Goal: Task Accomplishment & Management: Manage account settings

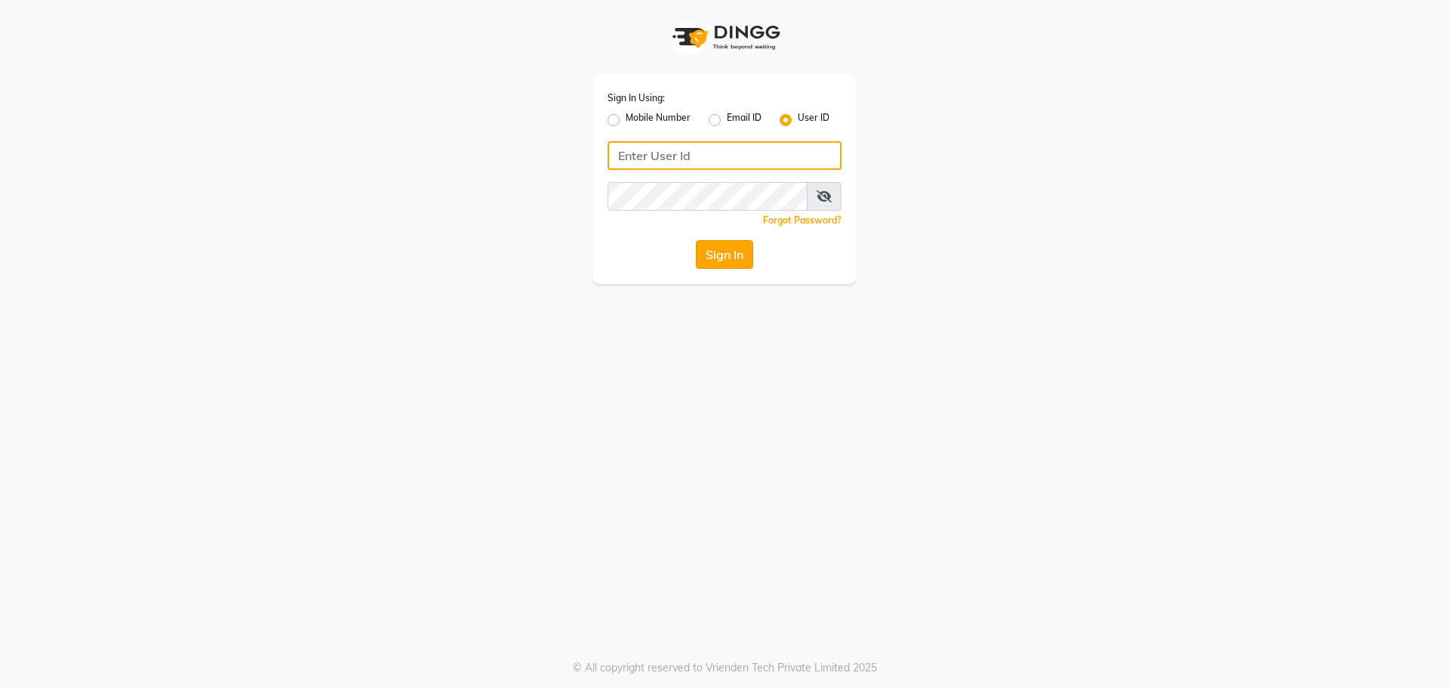
type input "winnie@123"
click at [733, 246] on button "Sign In" at bounding box center [724, 254] width 57 height 29
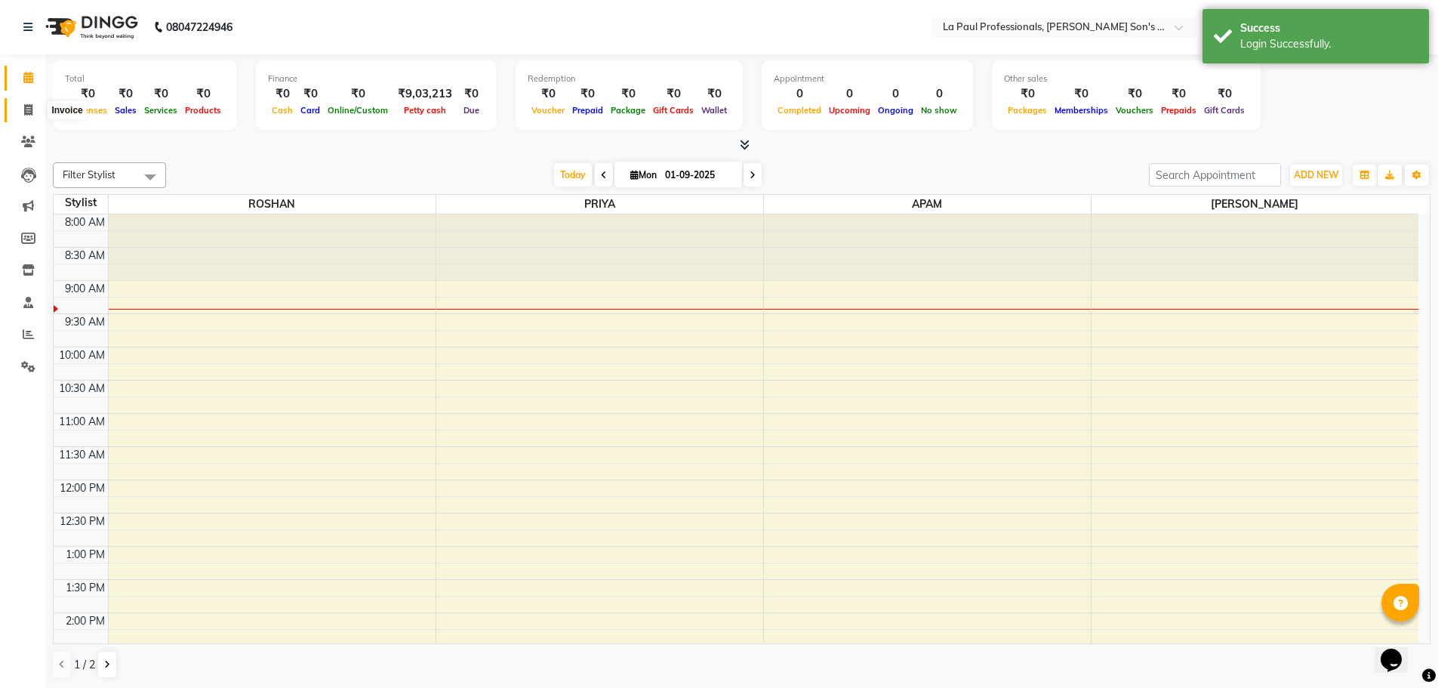
drag, startPoint x: 29, startPoint y: 109, endPoint x: 42, endPoint y: 106, distance: 13.4
click at [29, 109] on icon at bounding box center [28, 109] width 8 height 11
select select "6271"
select select "service"
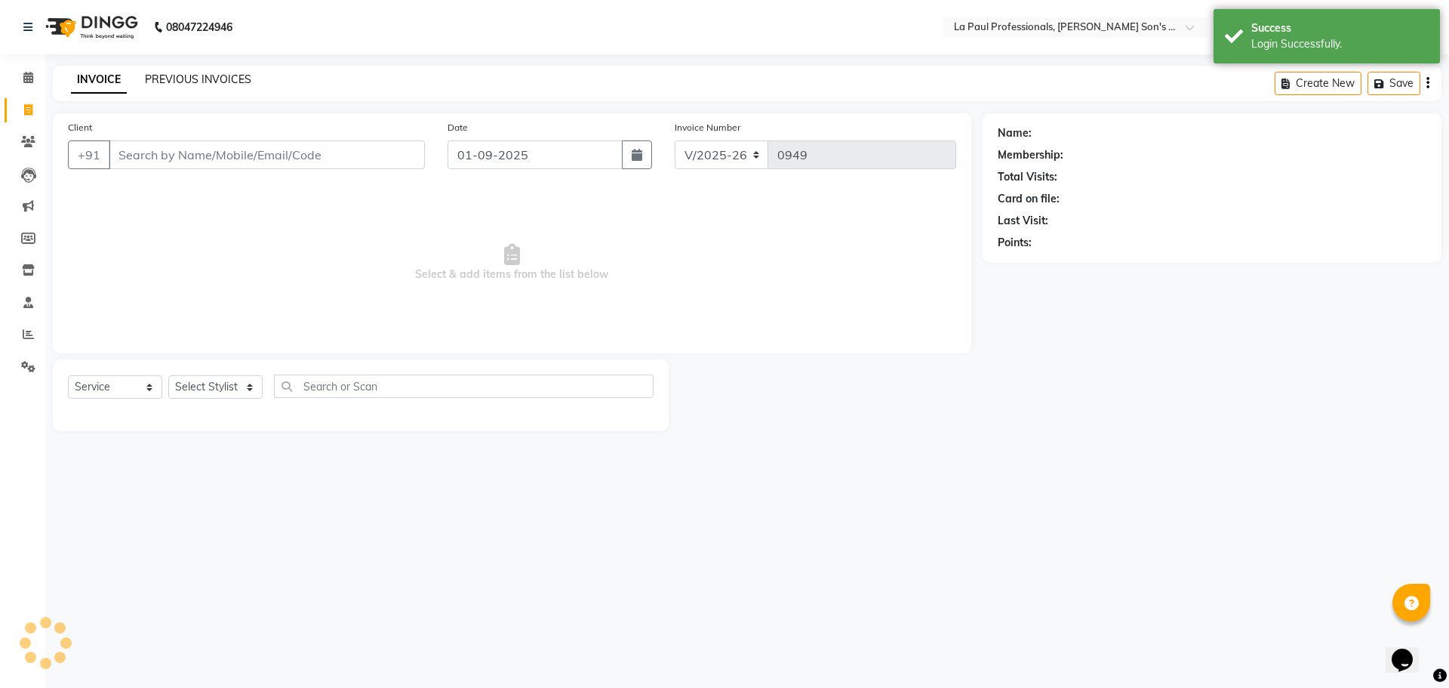
click at [223, 85] on link "PREVIOUS INVOICES" at bounding box center [198, 79] width 106 height 14
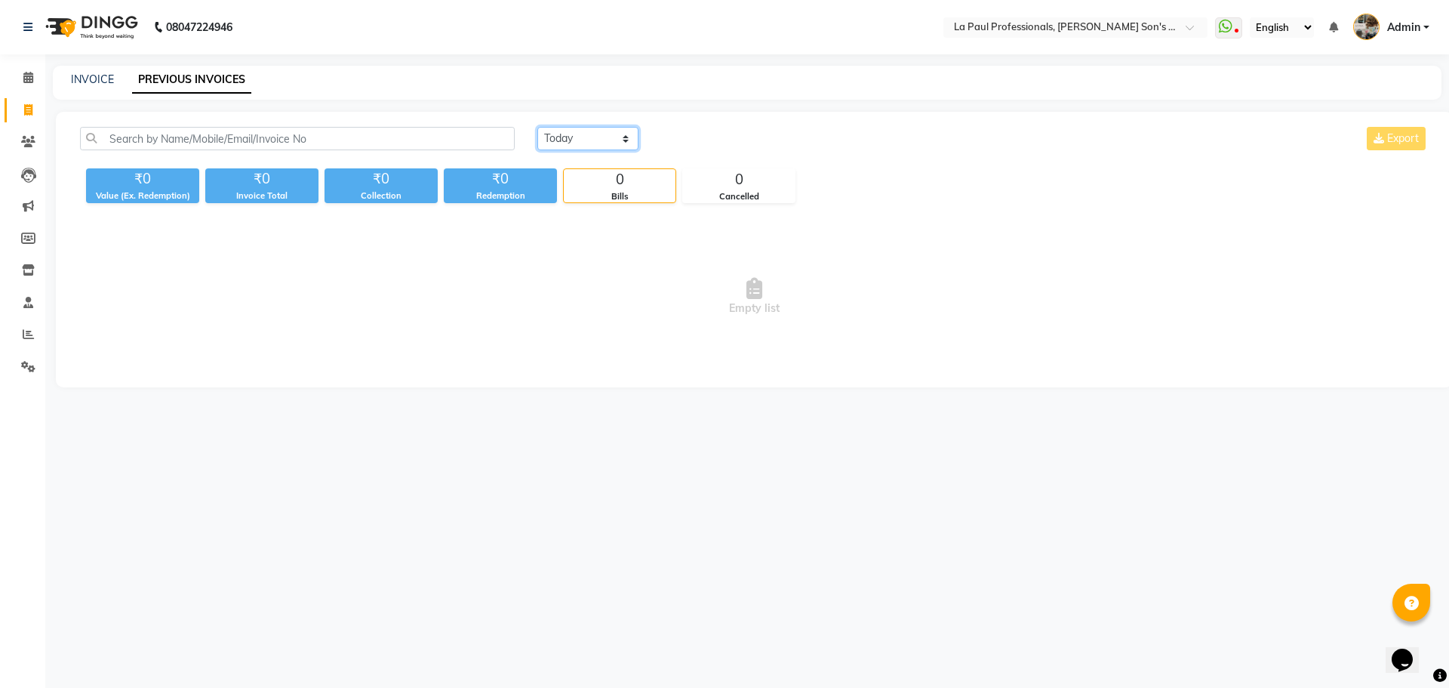
click at [585, 141] on select "[DATE] [DATE] Custom Range" at bounding box center [587, 138] width 101 height 23
click at [537, 127] on select "[DATE] [DATE] Custom Range" at bounding box center [587, 138] width 101 height 23
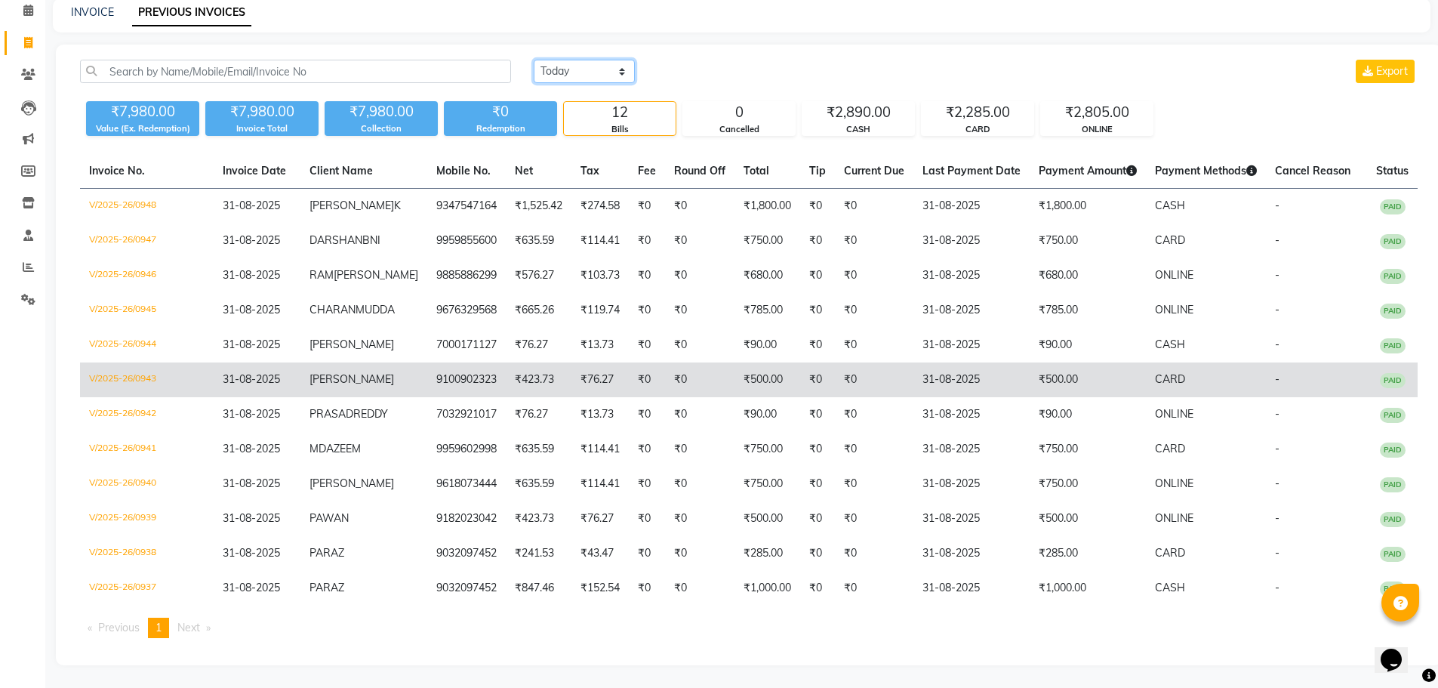
scroll to position [128, 0]
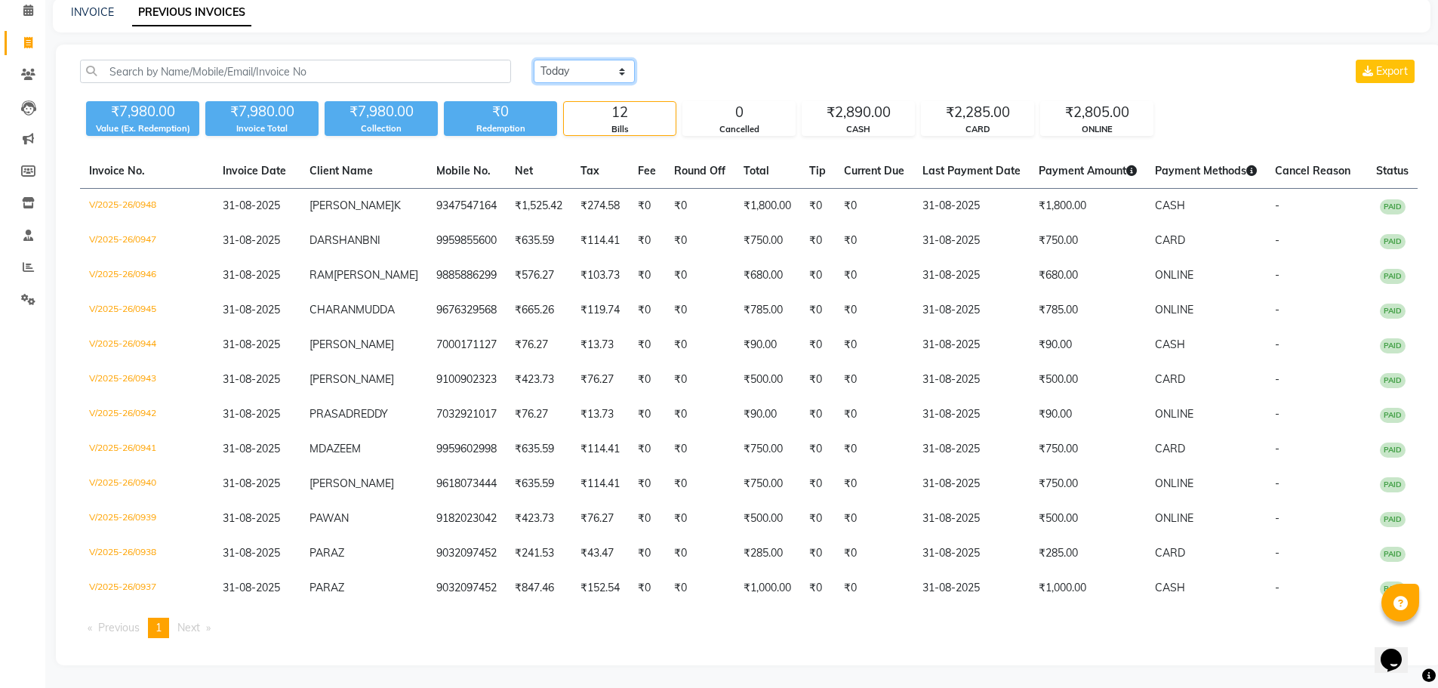
click at [603, 60] on select "[DATE] [DATE] Custom Range" at bounding box center [584, 71] width 101 height 23
select select "range"
click at [534, 60] on select "[DATE] [DATE] Custom Range" at bounding box center [584, 71] width 101 height 23
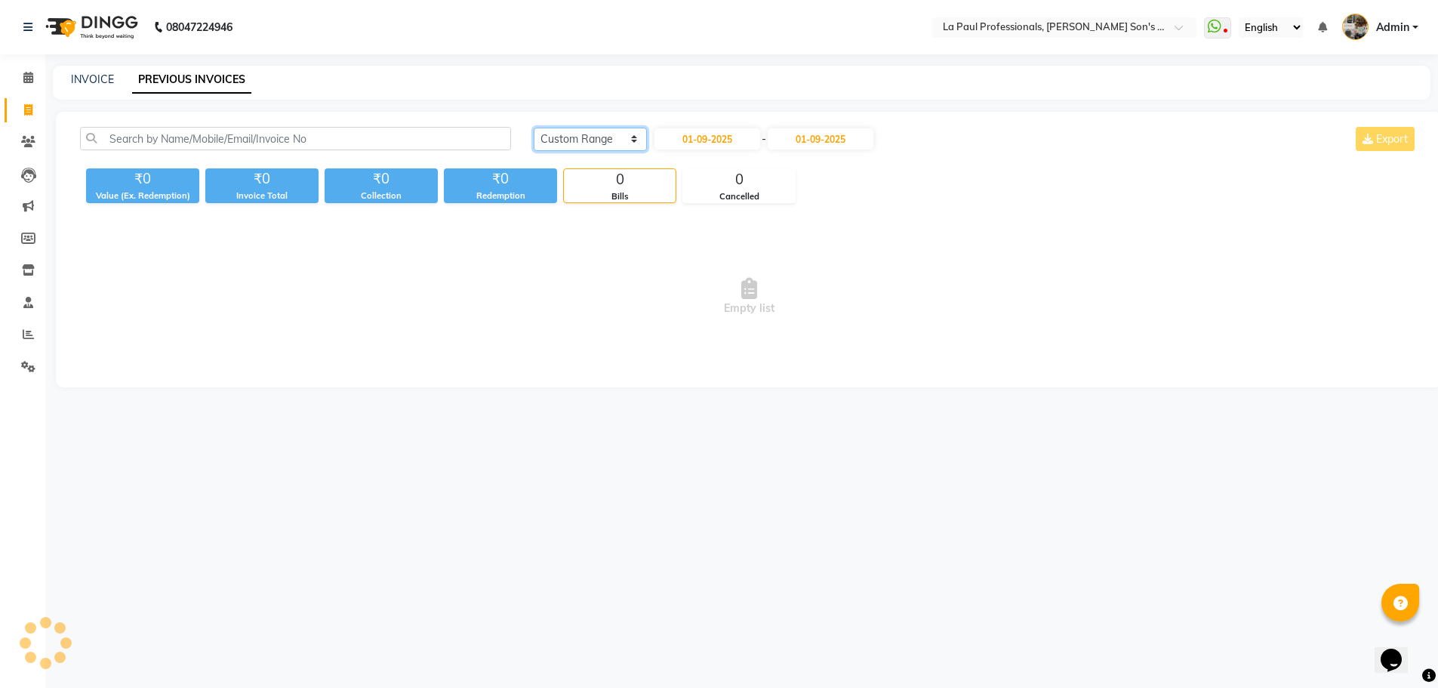
scroll to position [0, 0]
click at [717, 143] on input "01-09-2025" at bounding box center [711, 138] width 106 height 21
select select "9"
select select "2025"
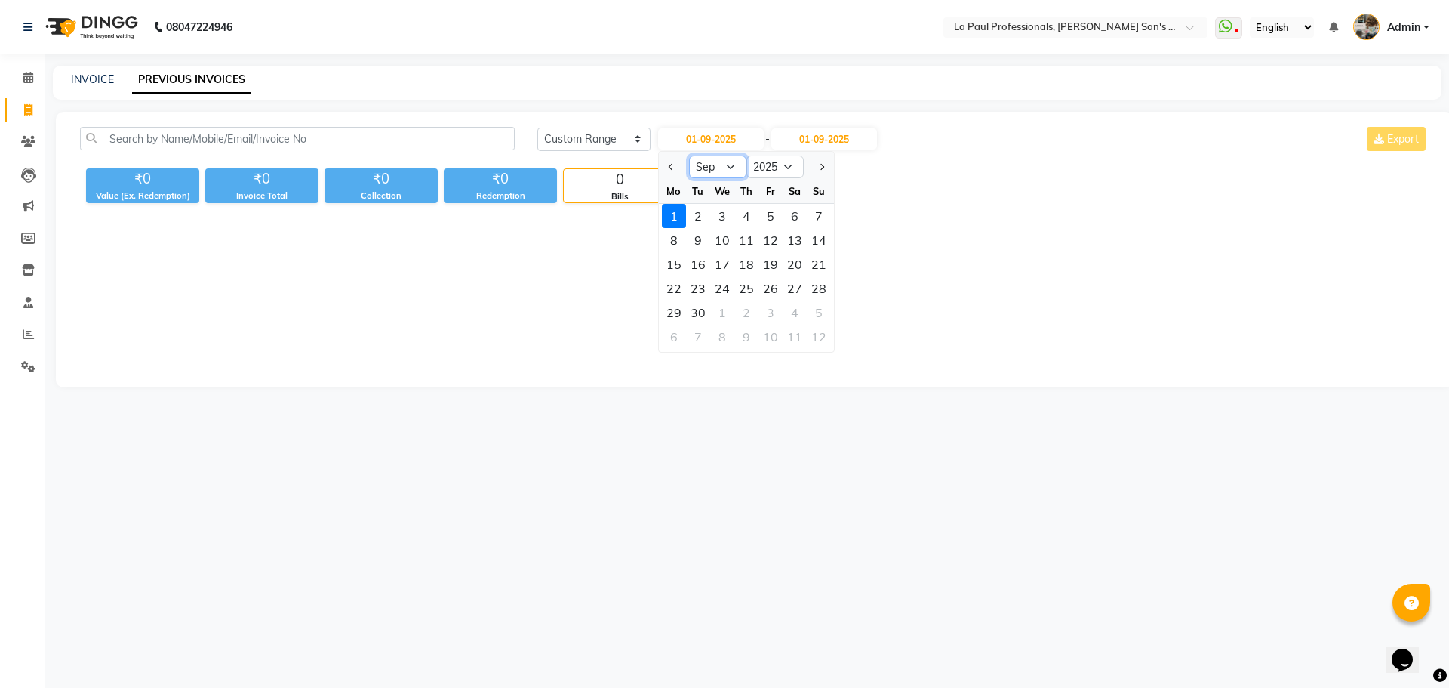
click at [730, 165] on select "Jan Feb Mar Apr May Jun Jul Aug Sep Oct Nov Dec" at bounding box center [717, 166] width 57 height 23
select select "8"
click at [689, 155] on select "Jan Feb Mar Apr May Jun Jul Aug Sep Oct Nov Dec" at bounding box center [717, 166] width 57 height 23
click at [797, 308] on div "30" at bounding box center [795, 312] width 24 height 24
type input "30-08-2025"
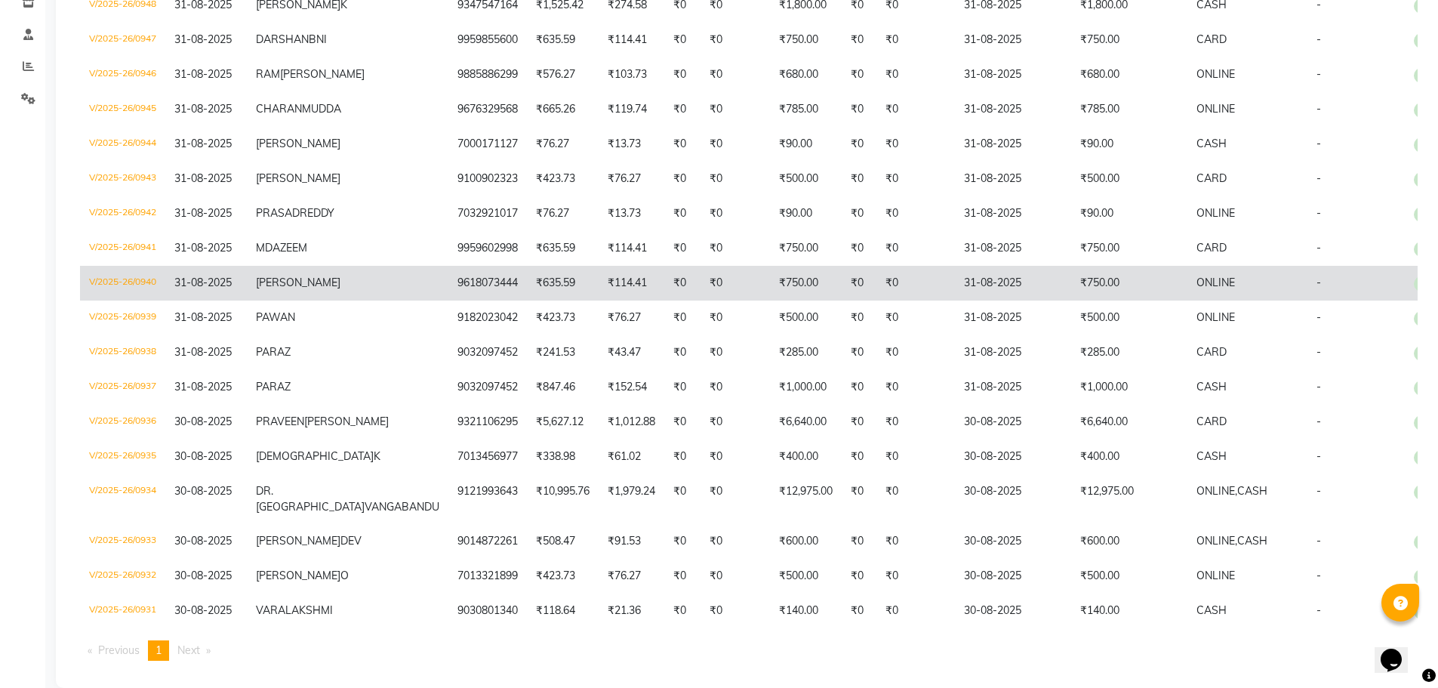
scroll to position [381, 0]
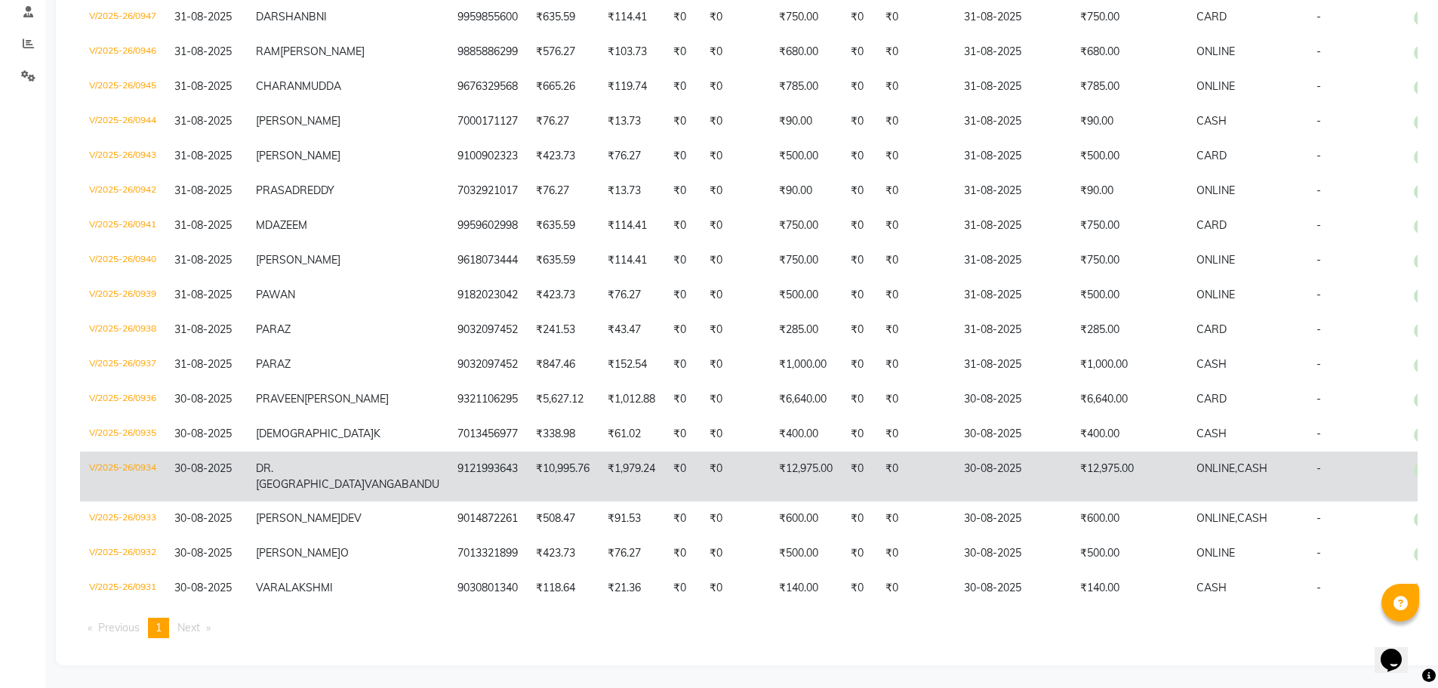
click at [247, 461] on td "30-08-2025" at bounding box center [206, 476] width 82 height 50
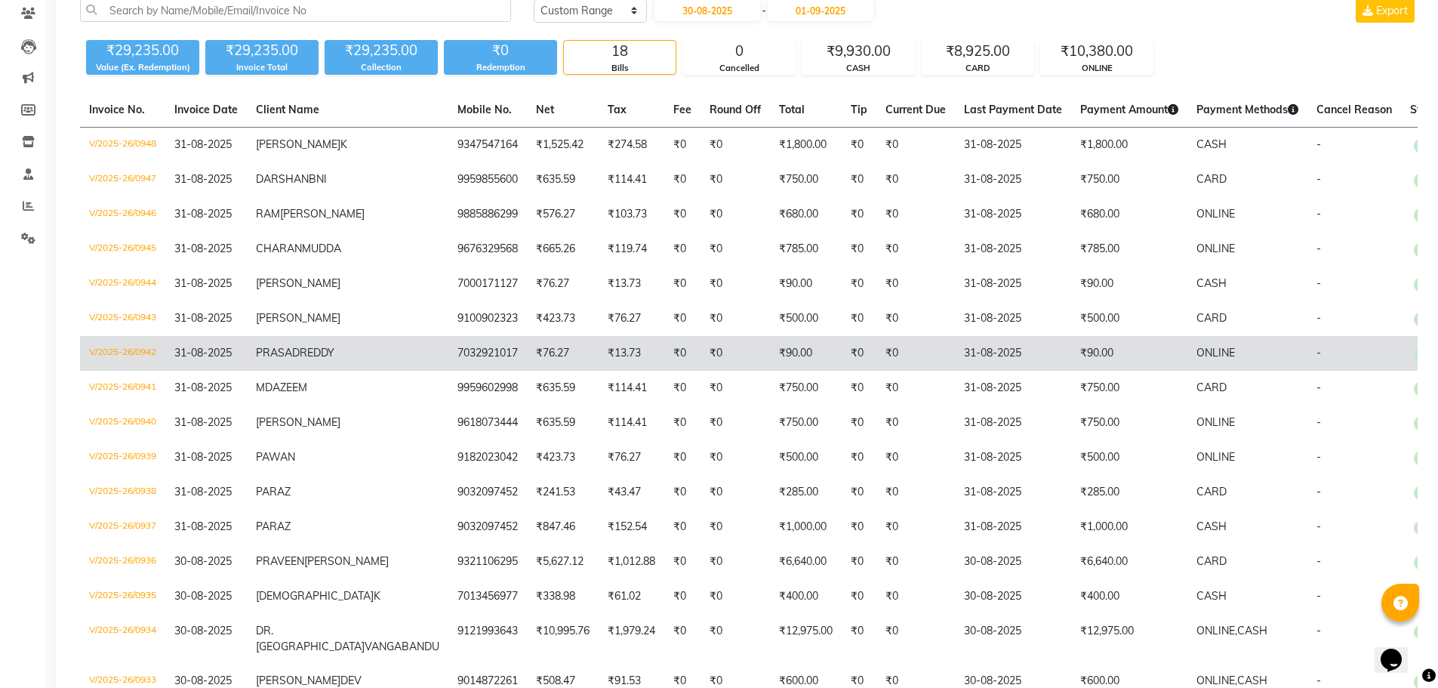
scroll to position [0, 0]
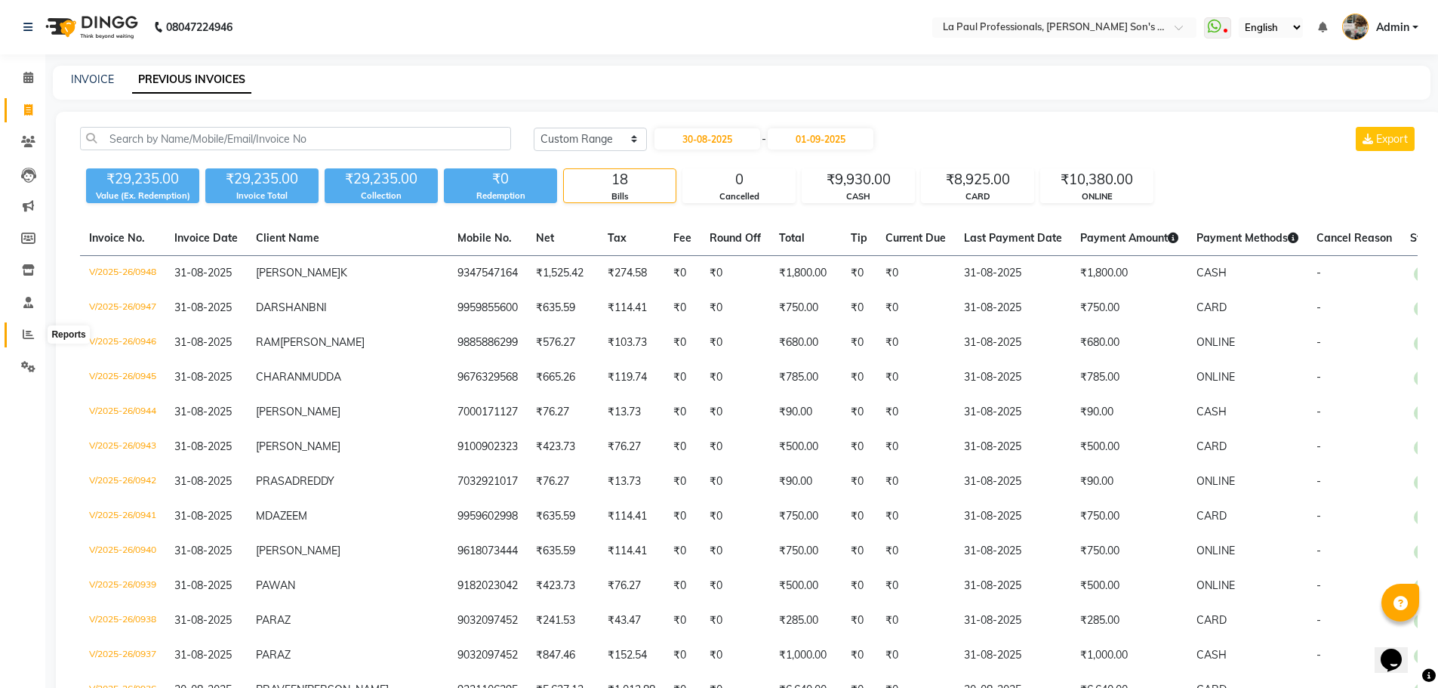
click at [29, 340] on span at bounding box center [28, 334] width 26 height 17
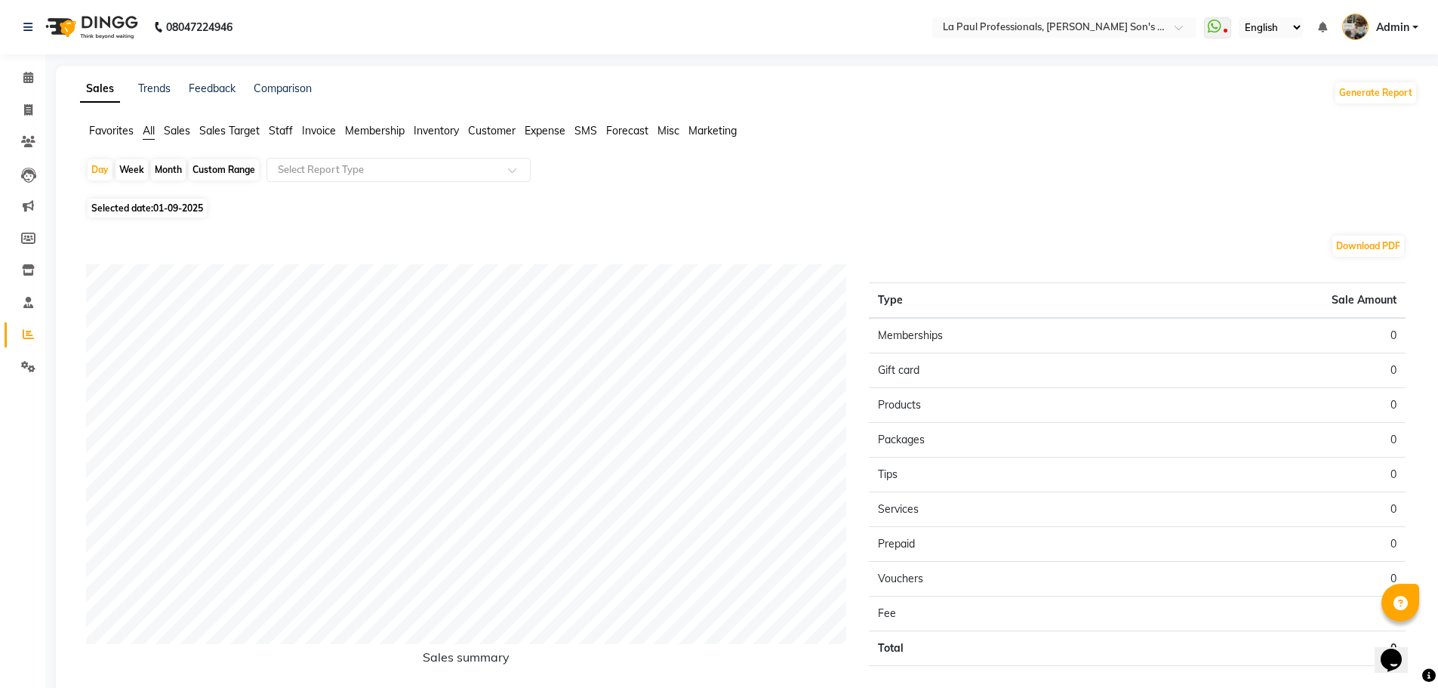
click at [170, 160] on div "Month" at bounding box center [168, 169] width 35 height 21
select select "9"
select select "2025"
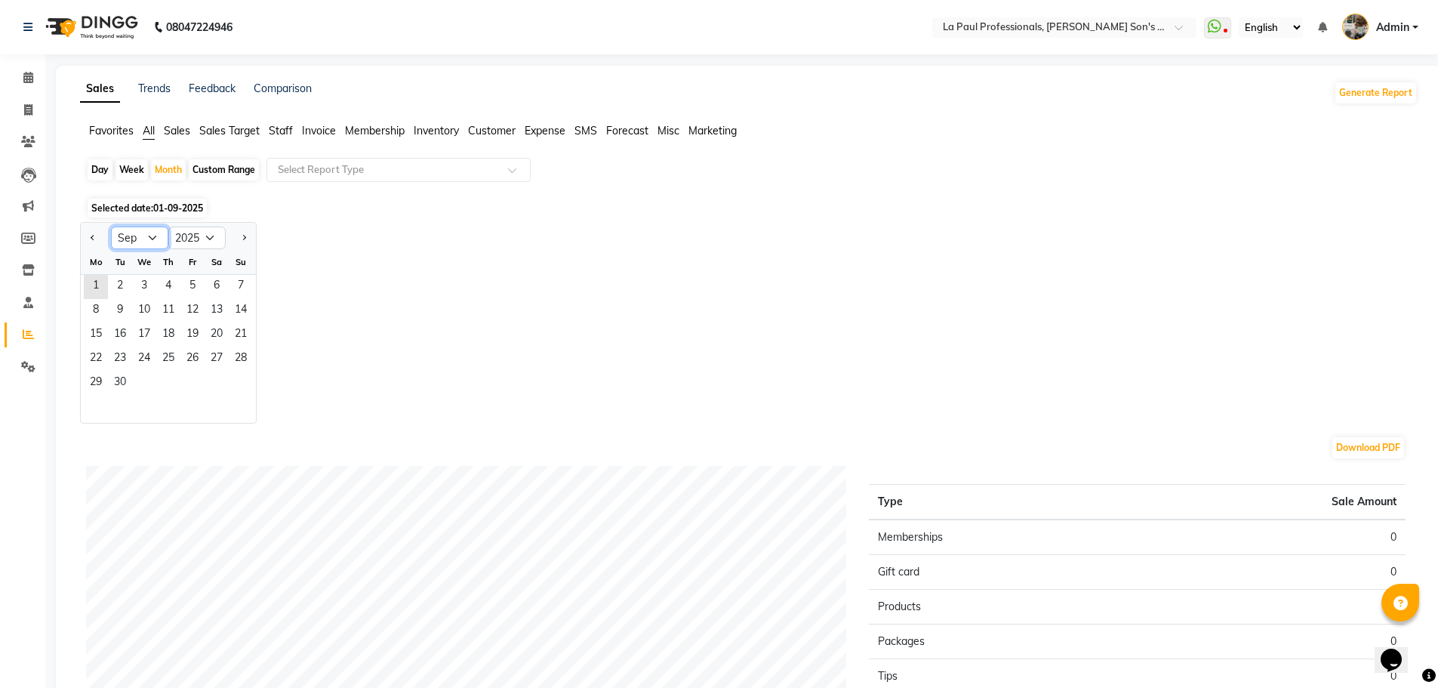
click at [145, 237] on select "Jan Feb Mar Apr May Jun Jul Aug Sep Oct Nov Dec" at bounding box center [139, 237] width 57 height 23
select select "8"
click at [111, 226] on select "Jan Feb Mar Apr May Jun Jul Aug Sep Oct Nov Dec" at bounding box center [139, 237] width 57 height 23
click at [196, 285] on span "1" at bounding box center [192, 287] width 24 height 24
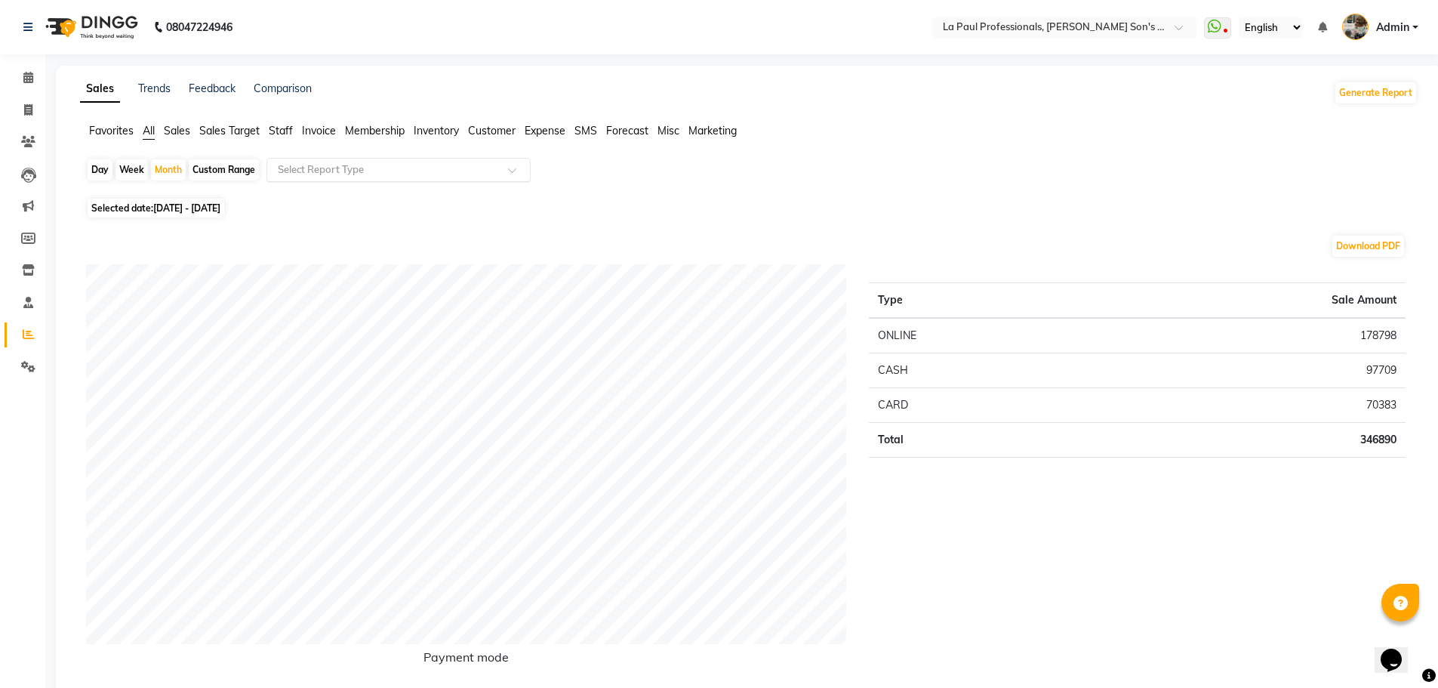
click at [328, 165] on input "text" at bounding box center [383, 169] width 217 height 15
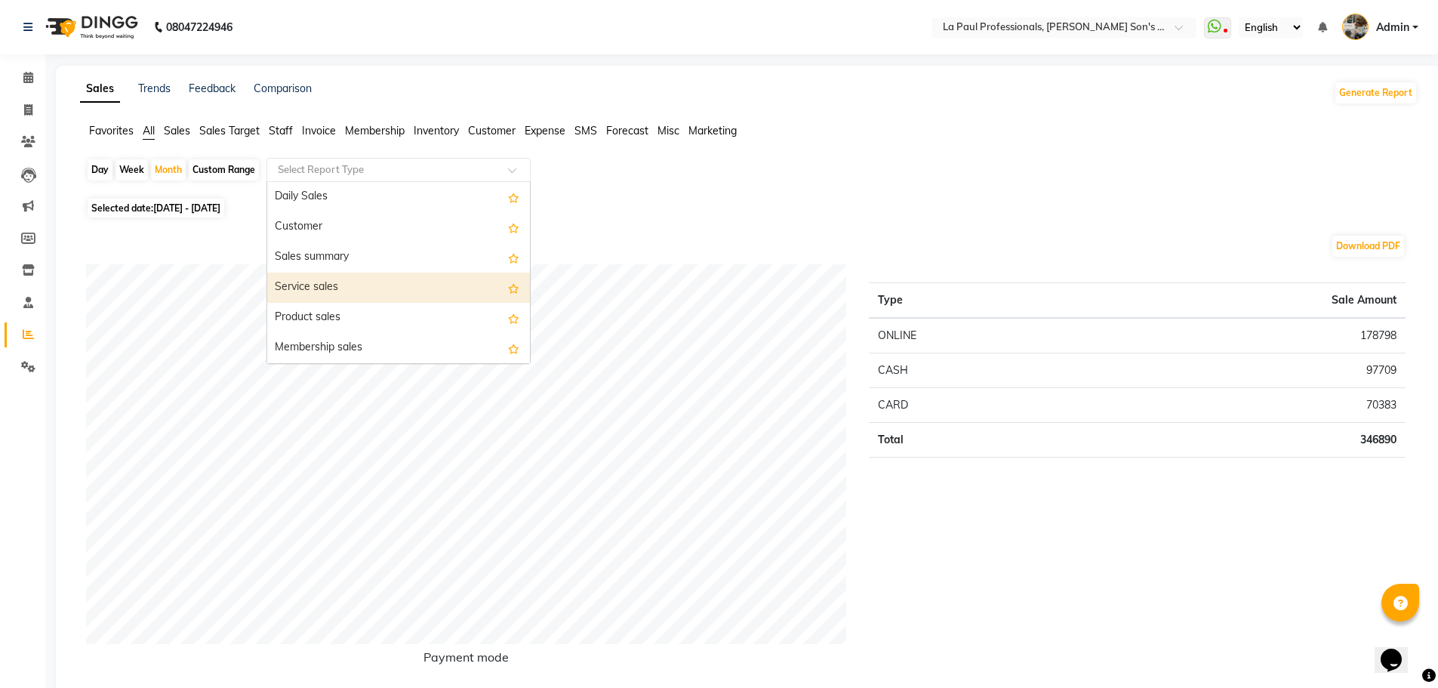
click at [326, 286] on div "Service sales" at bounding box center [398, 288] width 263 height 30
select select "full_report"
select select "csv"
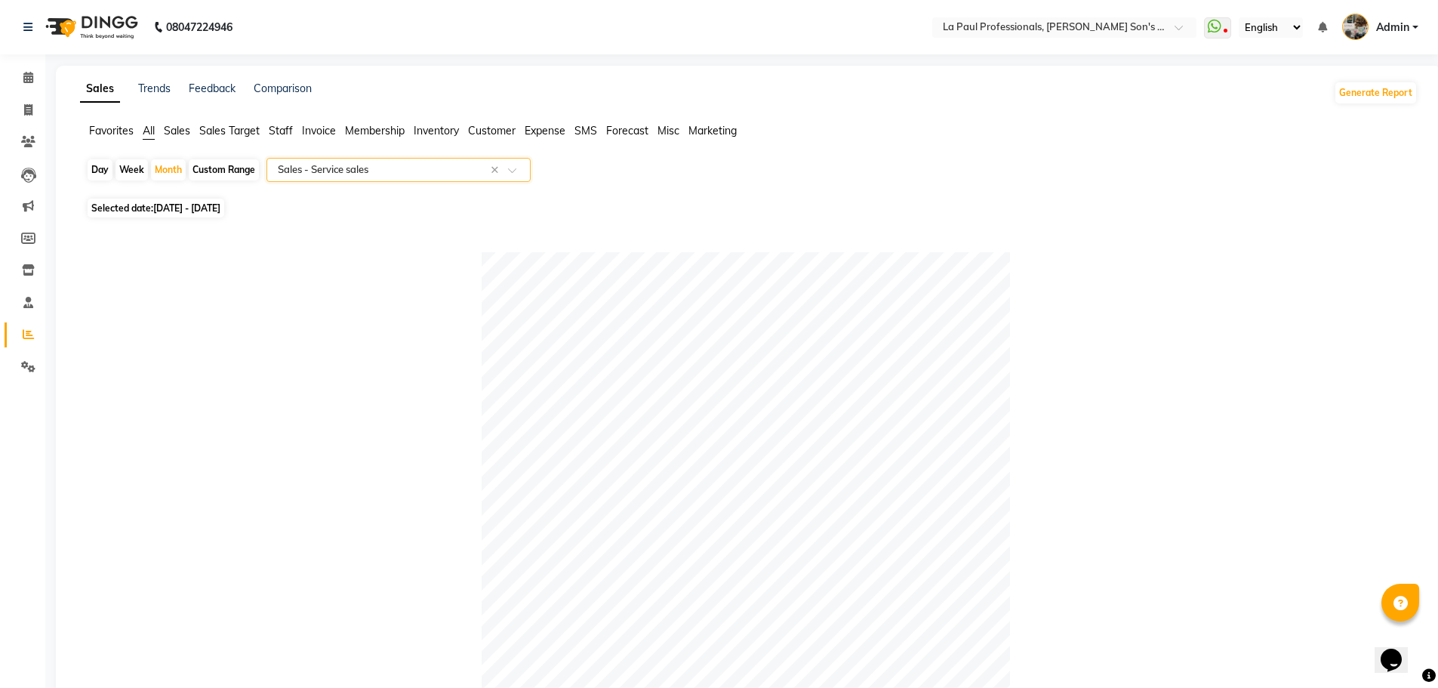
click at [386, 169] on input "text" at bounding box center [383, 169] width 217 height 15
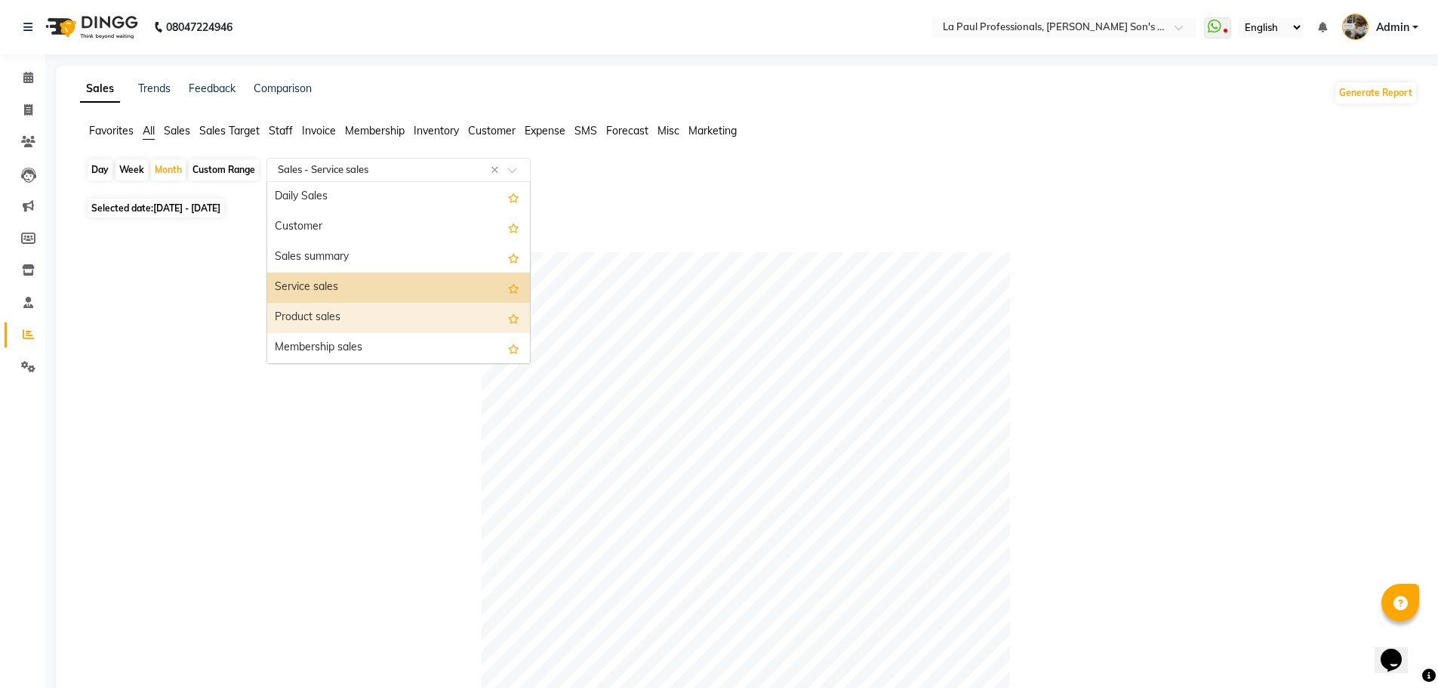
click at [346, 308] on div "Product sales" at bounding box center [398, 318] width 263 height 30
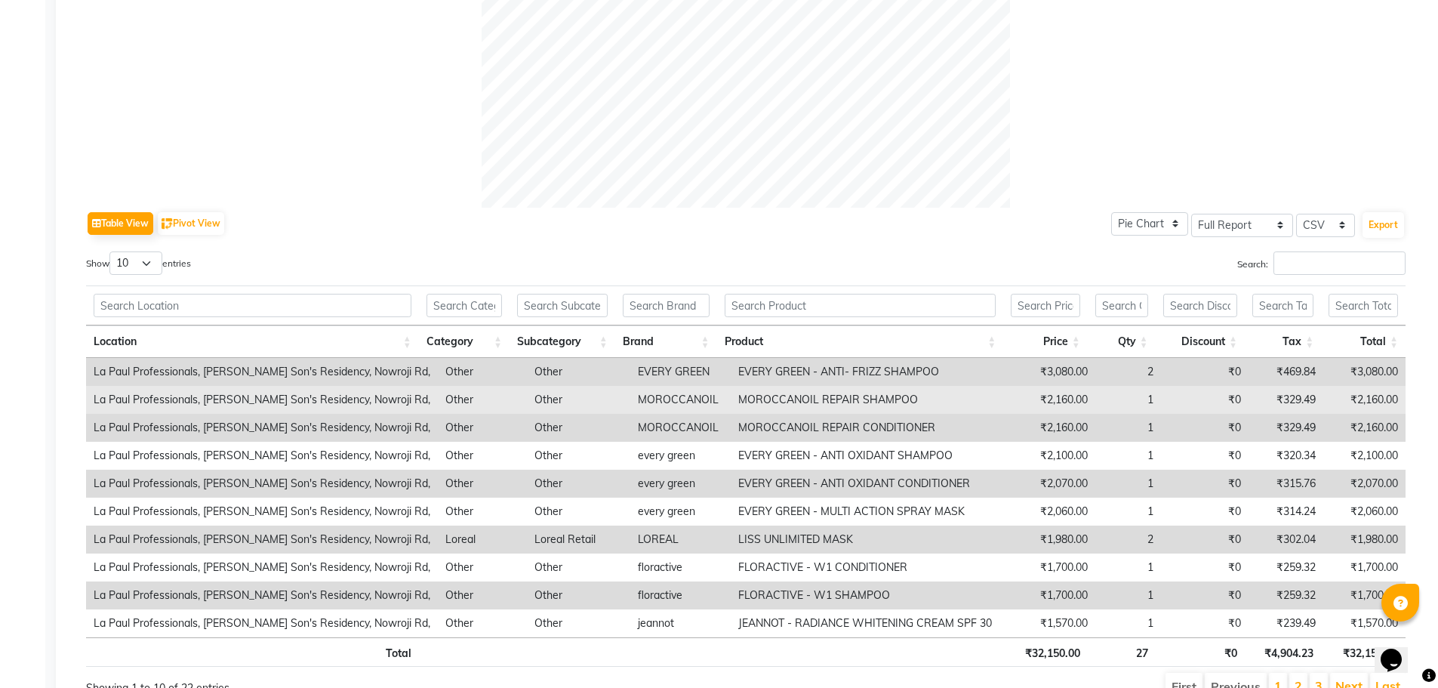
scroll to position [648, 0]
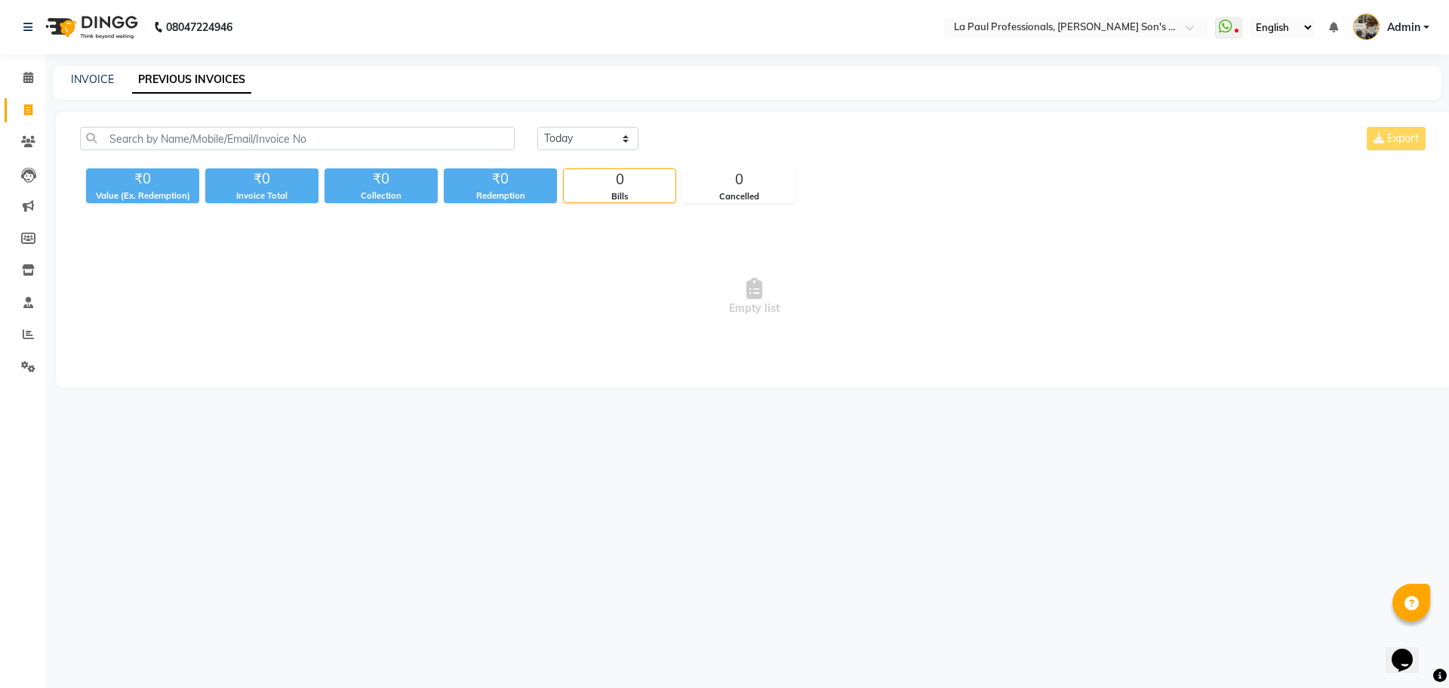
click at [592, 124] on div "Today Yesterday Custom Range Export ₹0 Value (Ex. Redemption) ₹0 Invoice Total …" at bounding box center [754, 250] width 1397 height 276
click at [596, 137] on select "[DATE] [DATE] Custom Range" at bounding box center [587, 138] width 101 height 23
select select "[DATE]"
click at [537, 127] on select "[DATE] [DATE] Custom Range" at bounding box center [587, 138] width 101 height 23
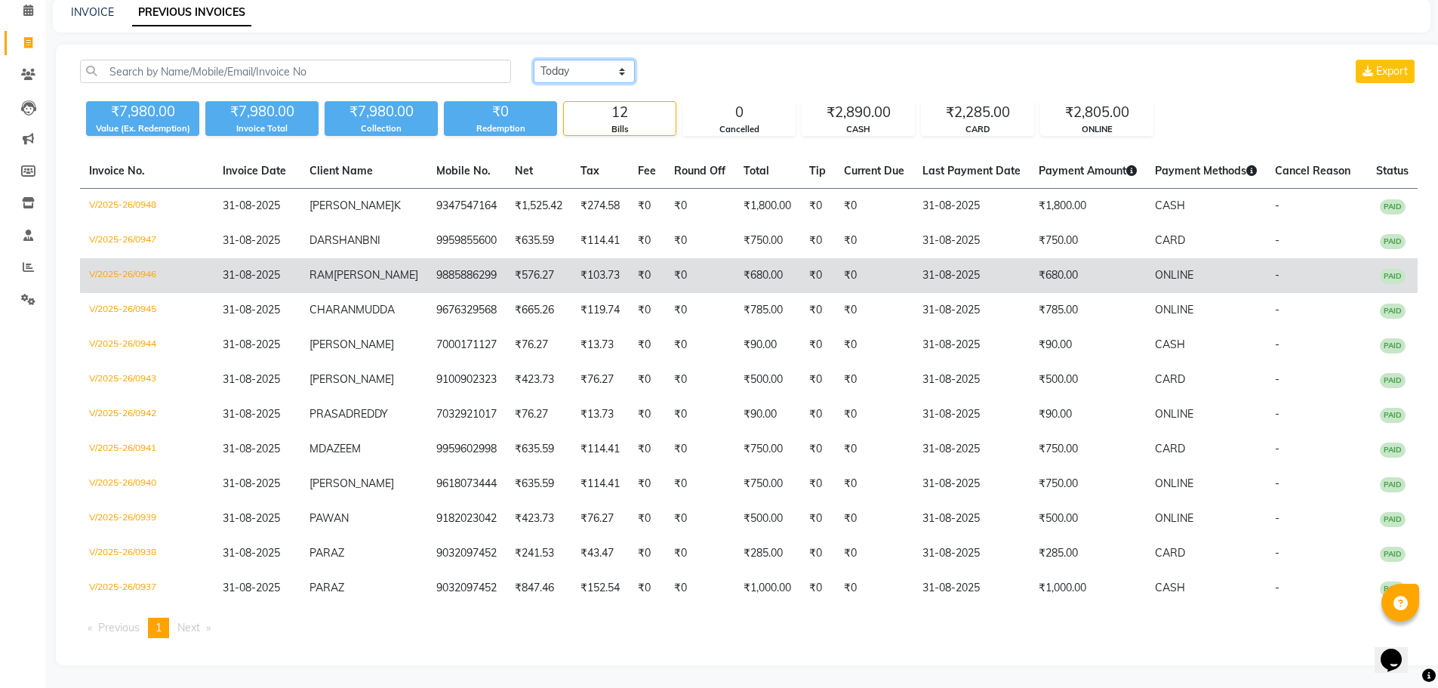
scroll to position [128, 0]
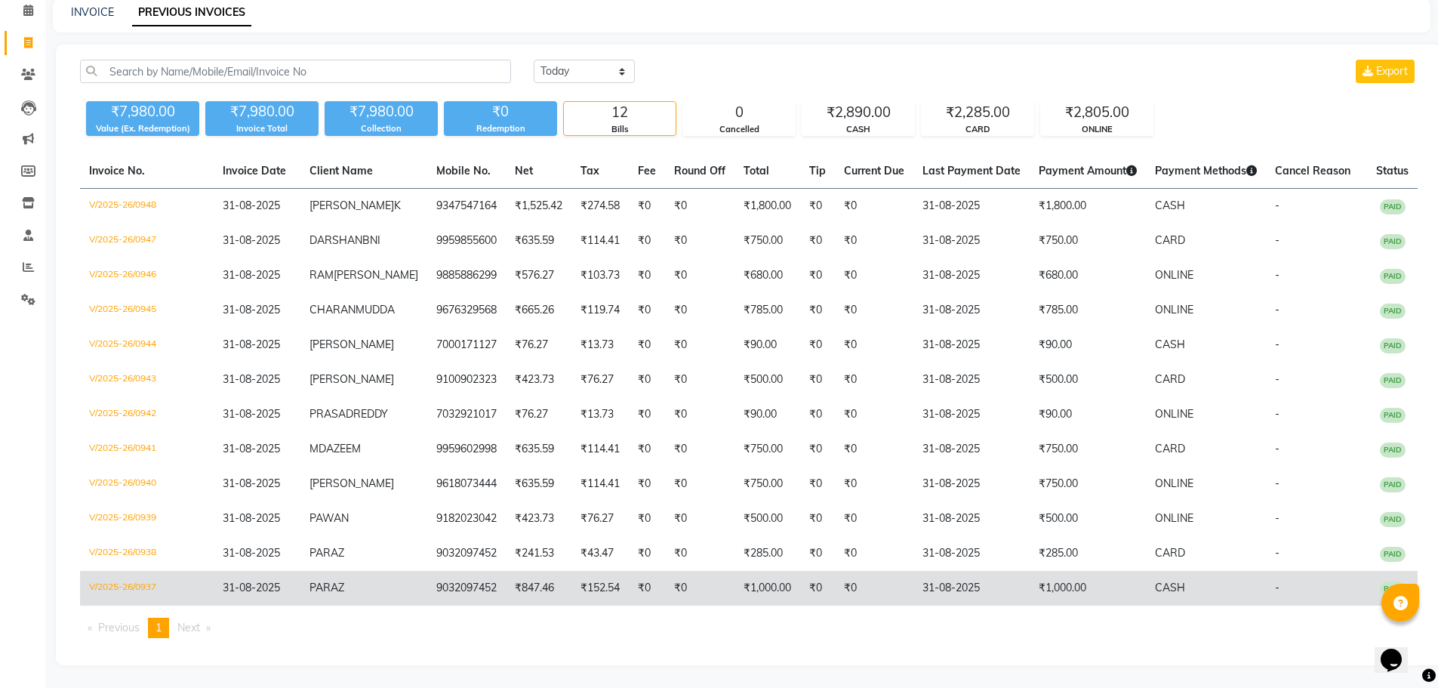
click at [703, 590] on td "₹0" at bounding box center [699, 588] width 69 height 35
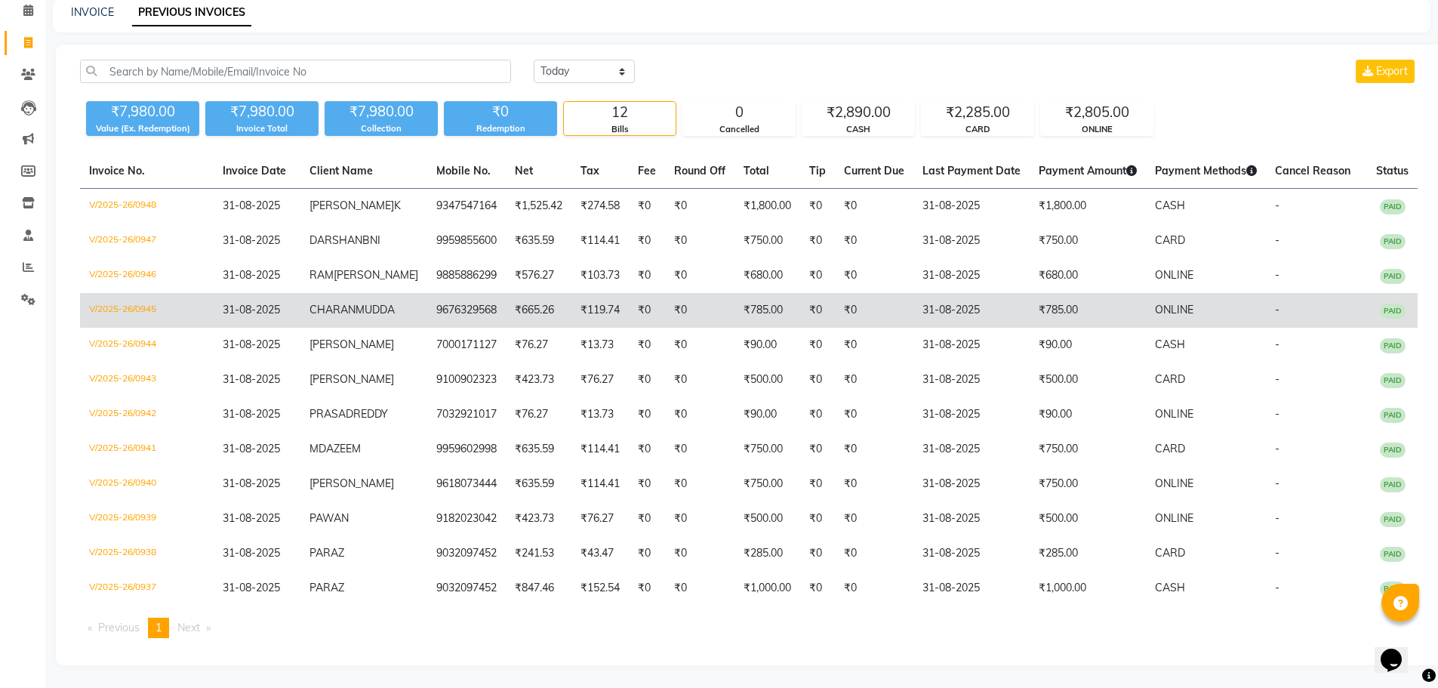
click at [665, 293] on td "₹0" at bounding box center [699, 310] width 69 height 35
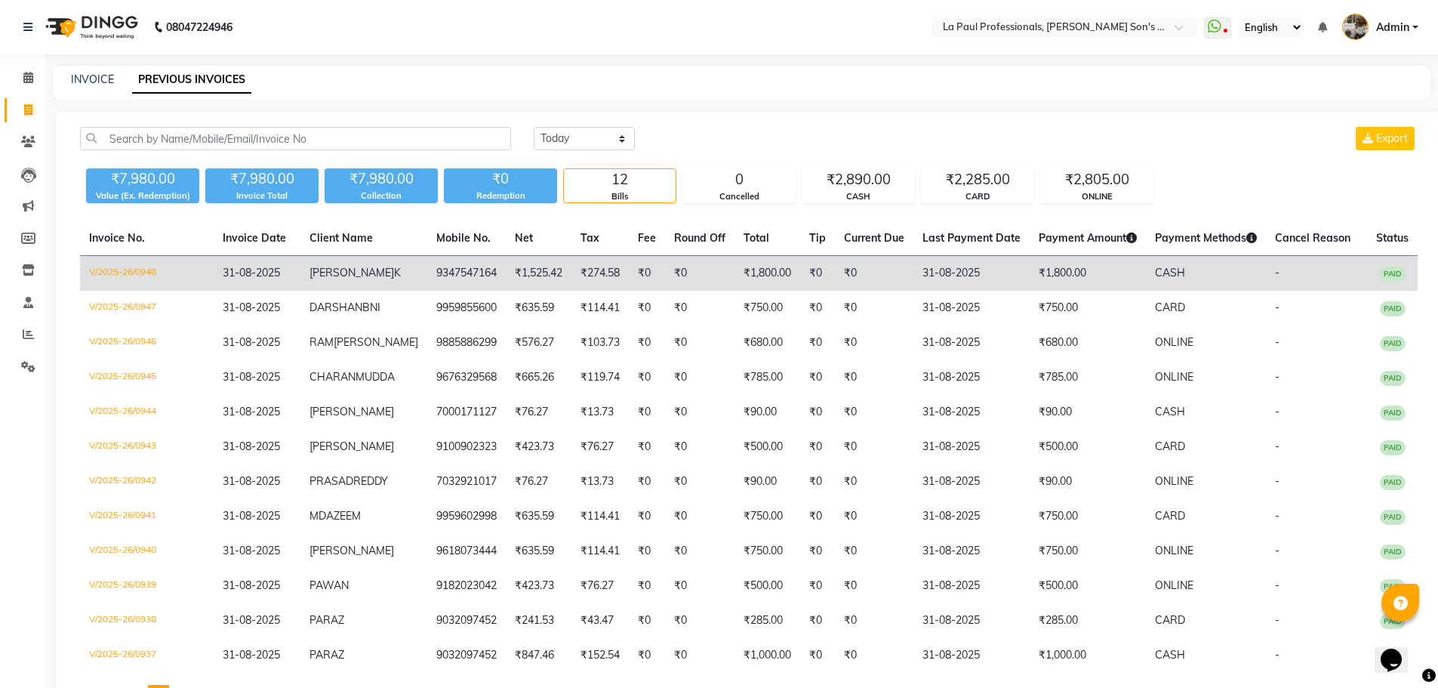
click at [427, 277] on td "9347547164" at bounding box center [466, 273] width 79 height 35
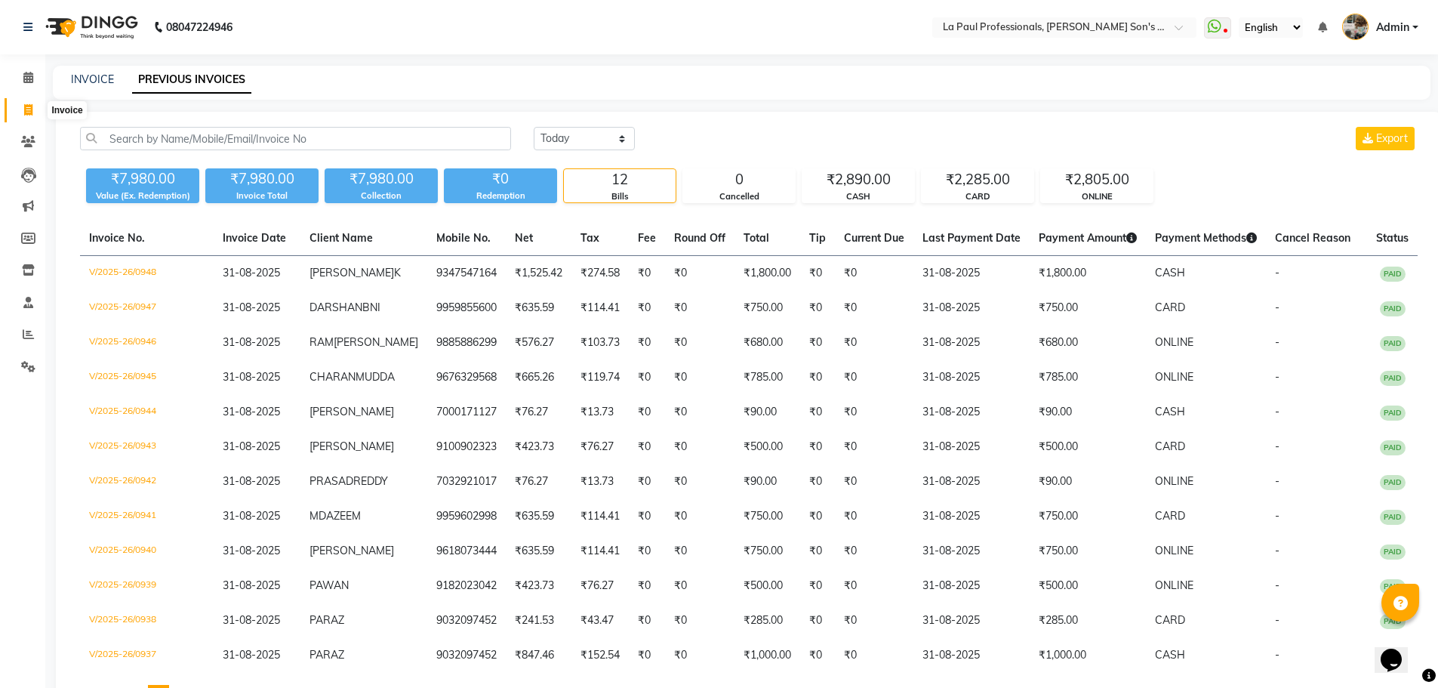
click at [24, 105] on icon at bounding box center [28, 109] width 8 height 11
select select "service"
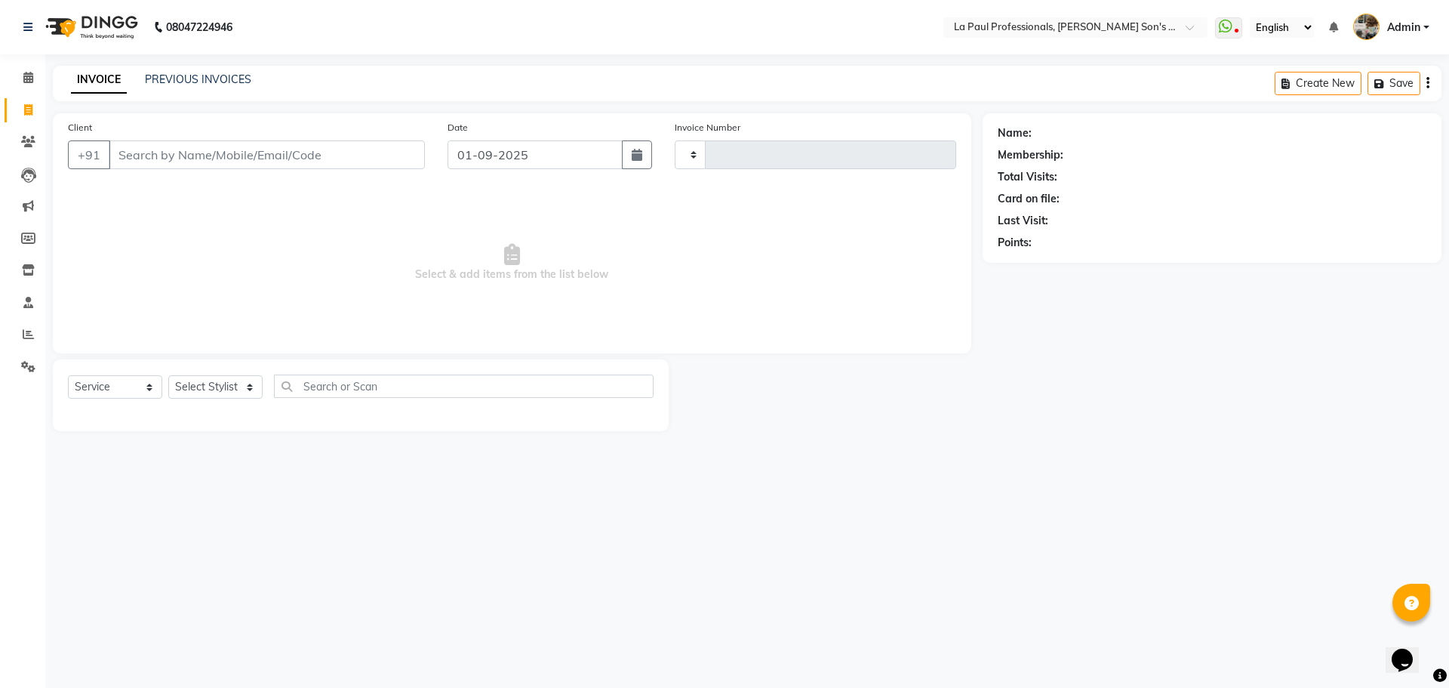
type input "0949"
select select "6271"
click at [191, 74] on link "PREVIOUS INVOICES" at bounding box center [198, 79] width 106 height 14
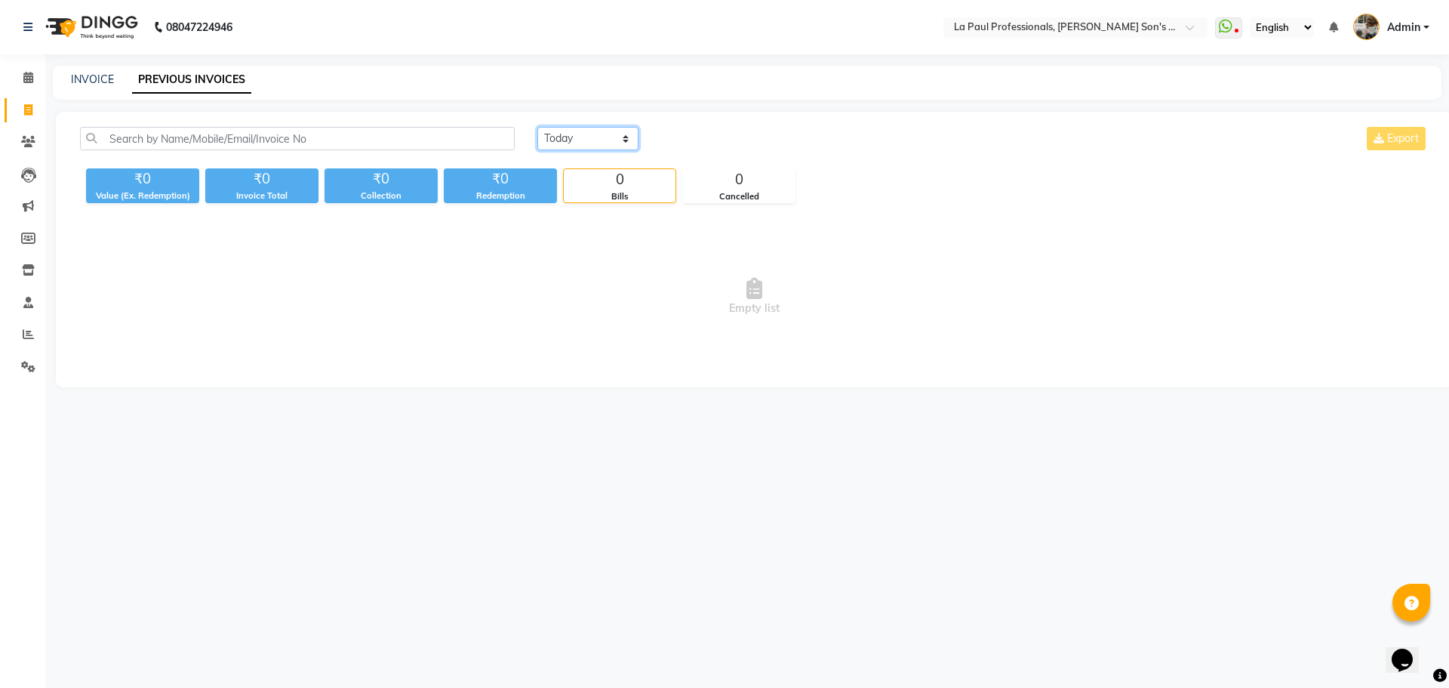
click at [565, 140] on select "[DATE] [DATE] Custom Range" at bounding box center [587, 138] width 101 height 23
select select "range"
click at [537, 127] on select "[DATE] [DATE] Custom Range" at bounding box center [587, 138] width 101 height 23
click at [744, 140] on input "01-09-2025" at bounding box center [711, 138] width 106 height 21
select select "9"
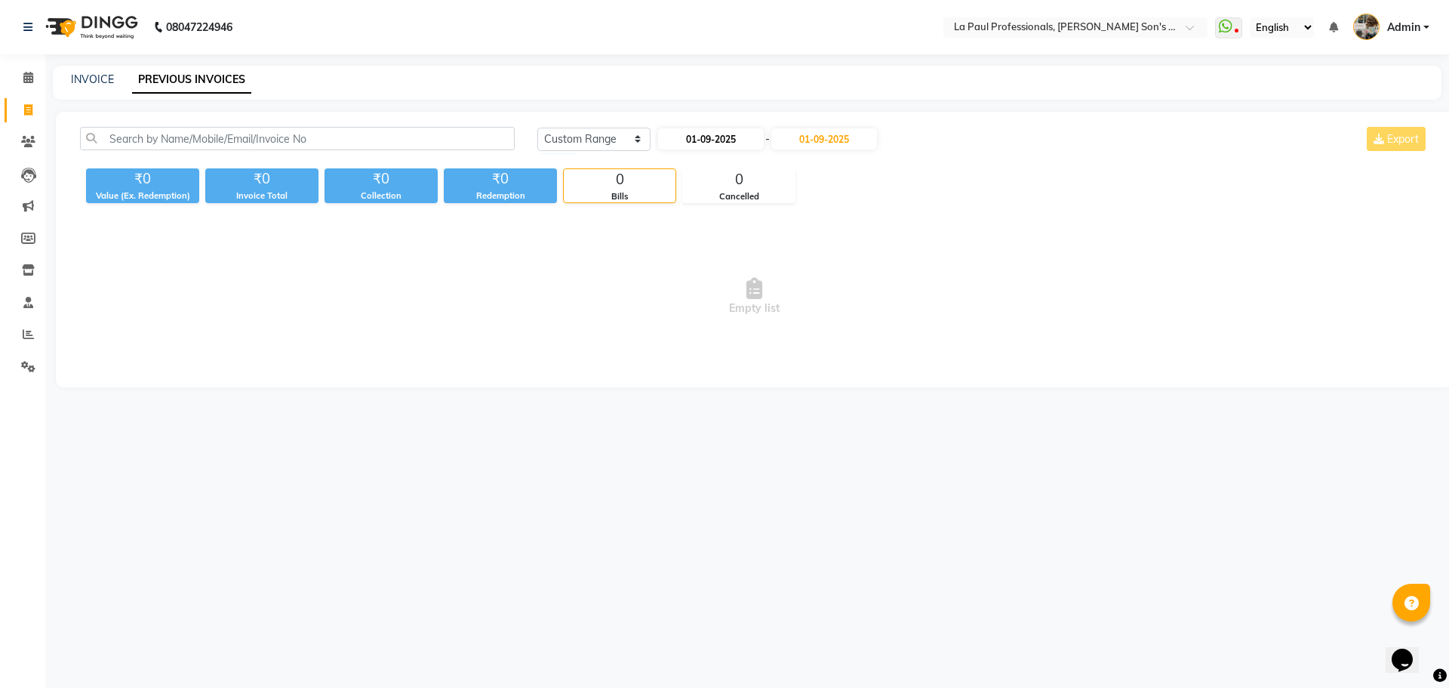
select select "2025"
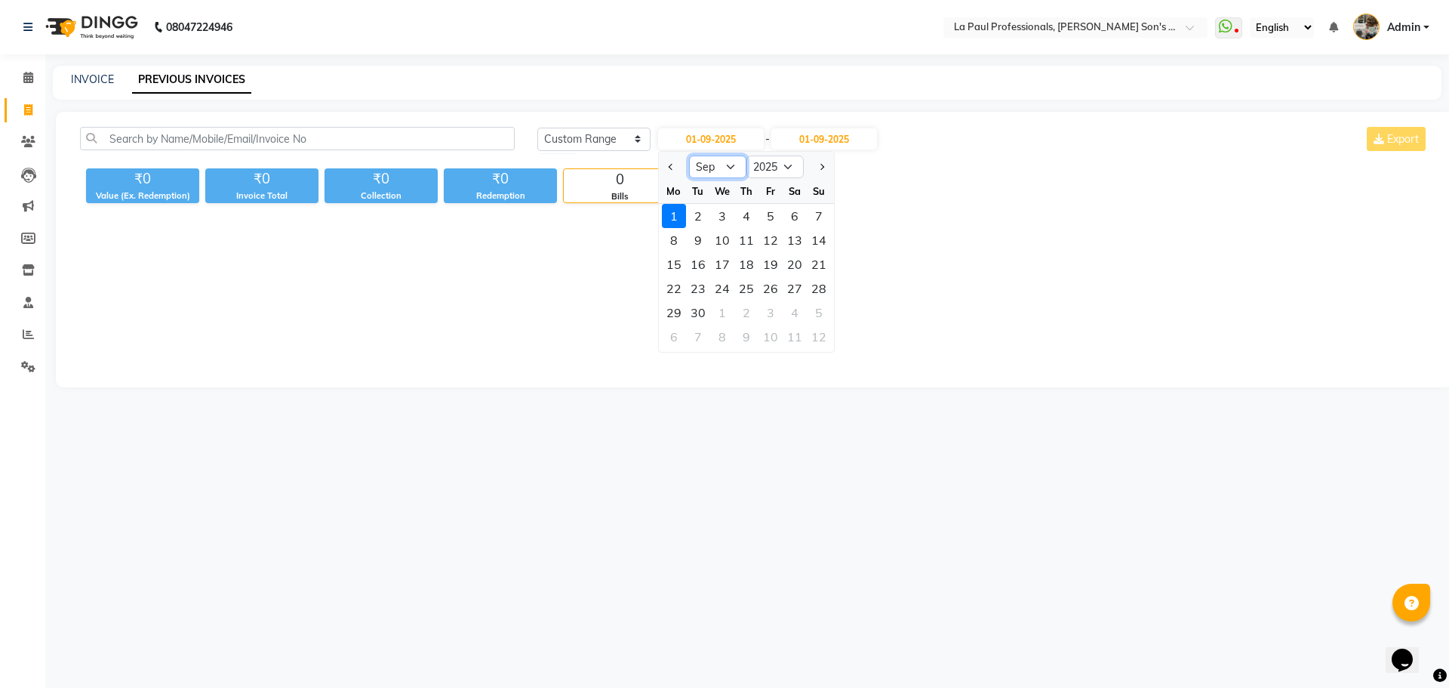
click at [716, 164] on select "Jan Feb Mar Apr May Jun Jul Aug Sep Oct Nov Dec" at bounding box center [717, 166] width 57 height 23
select select "8"
click at [689, 155] on select "Jan Feb Mar Apr May Jun Jul Aug Sep Oct Nov Dec" at bounding box center [717, 166] width 57 height 23
click at [773, 217] on div "1" at bounding box center [771, 216] width 24 height 24
type input "01-08-2025"
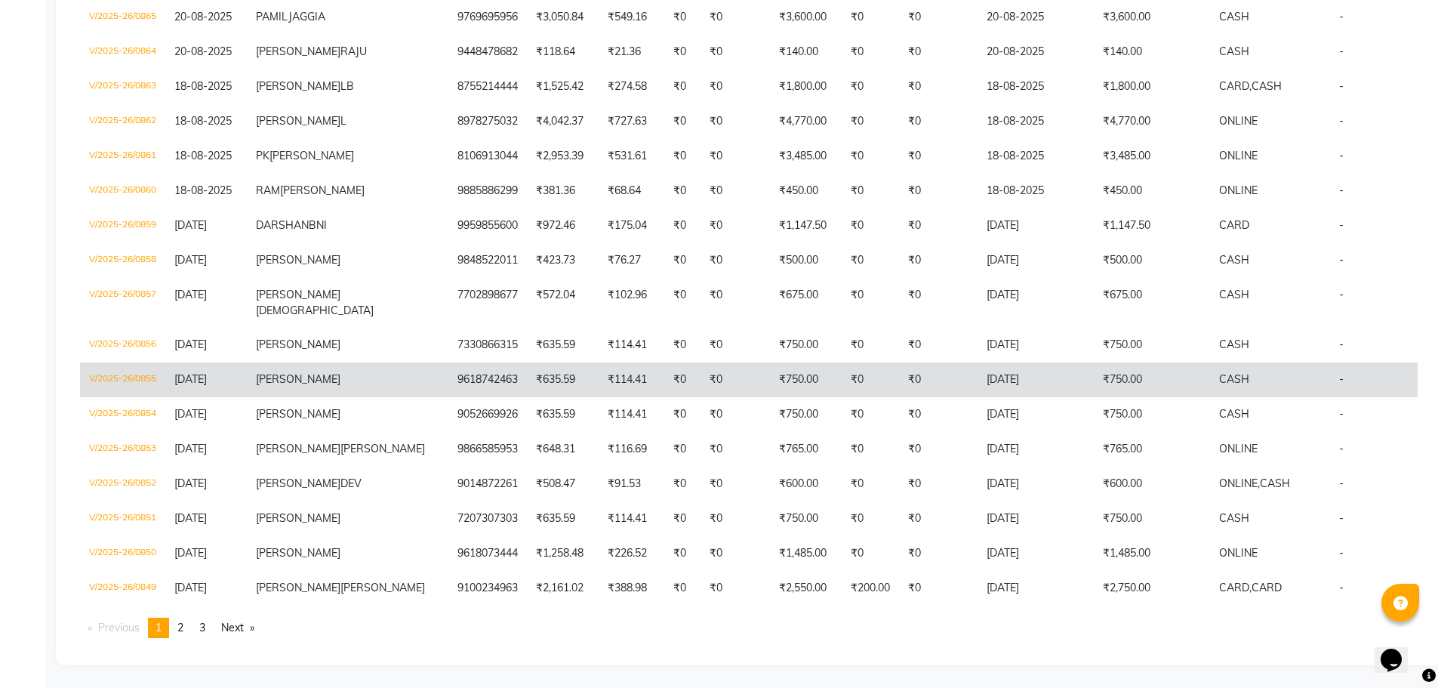
scroll to position [3576, 0]
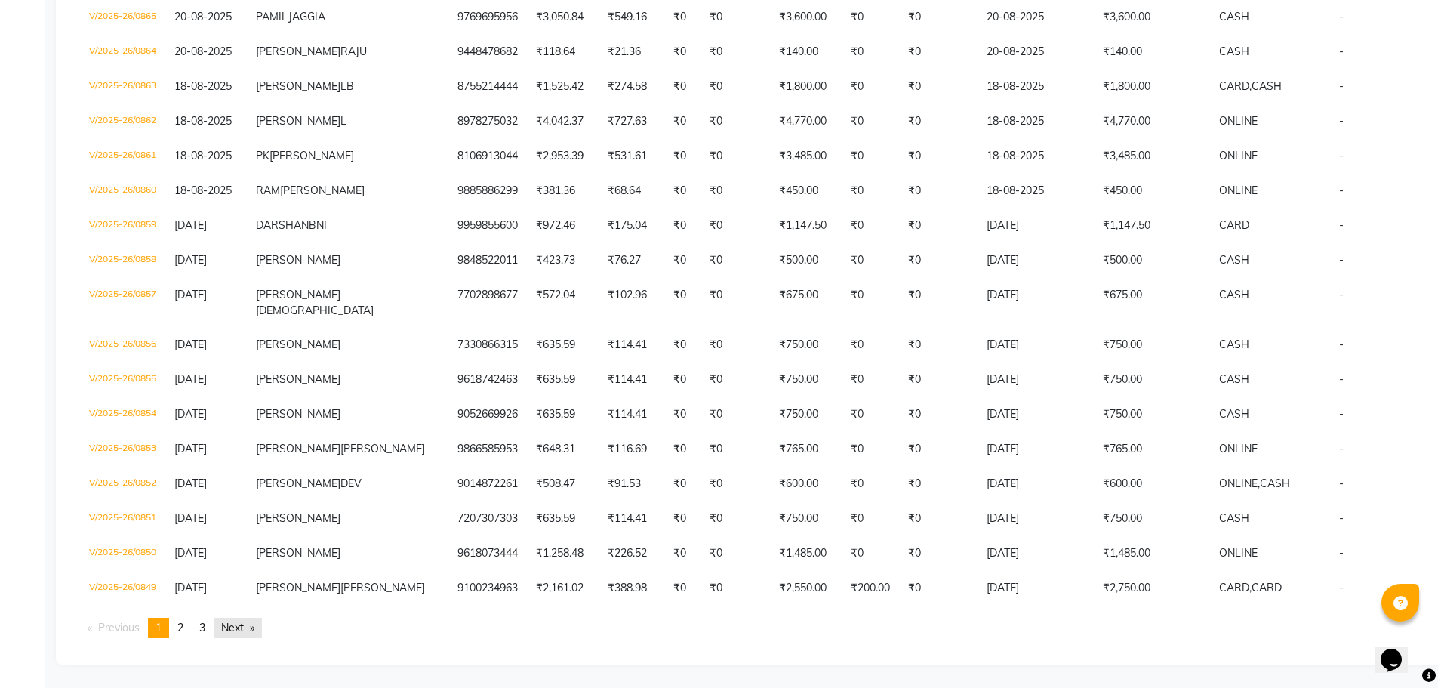
click at [235, 625] on link "Next page" at bounding box center [238, 627] width 48 height 20
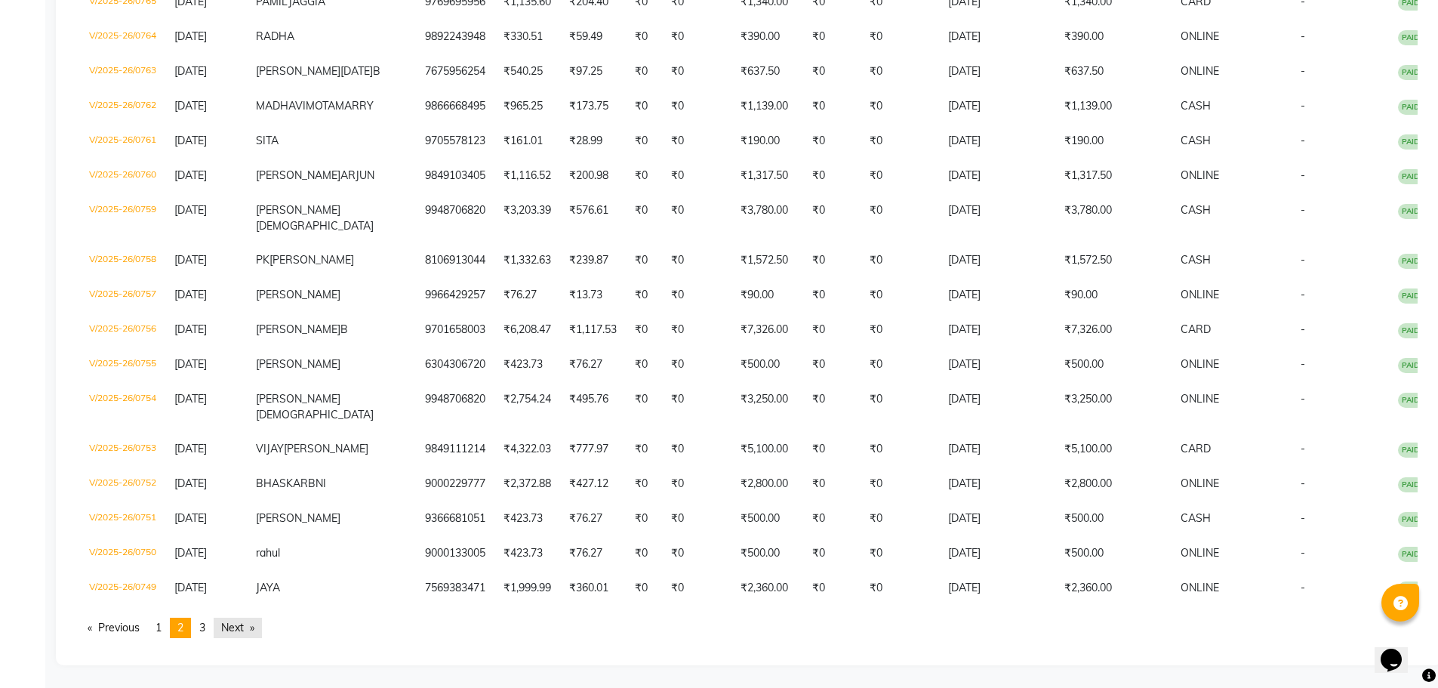
click at [235, 625] on link "Next page" at bounding box center [238, 627] width 48 height 20
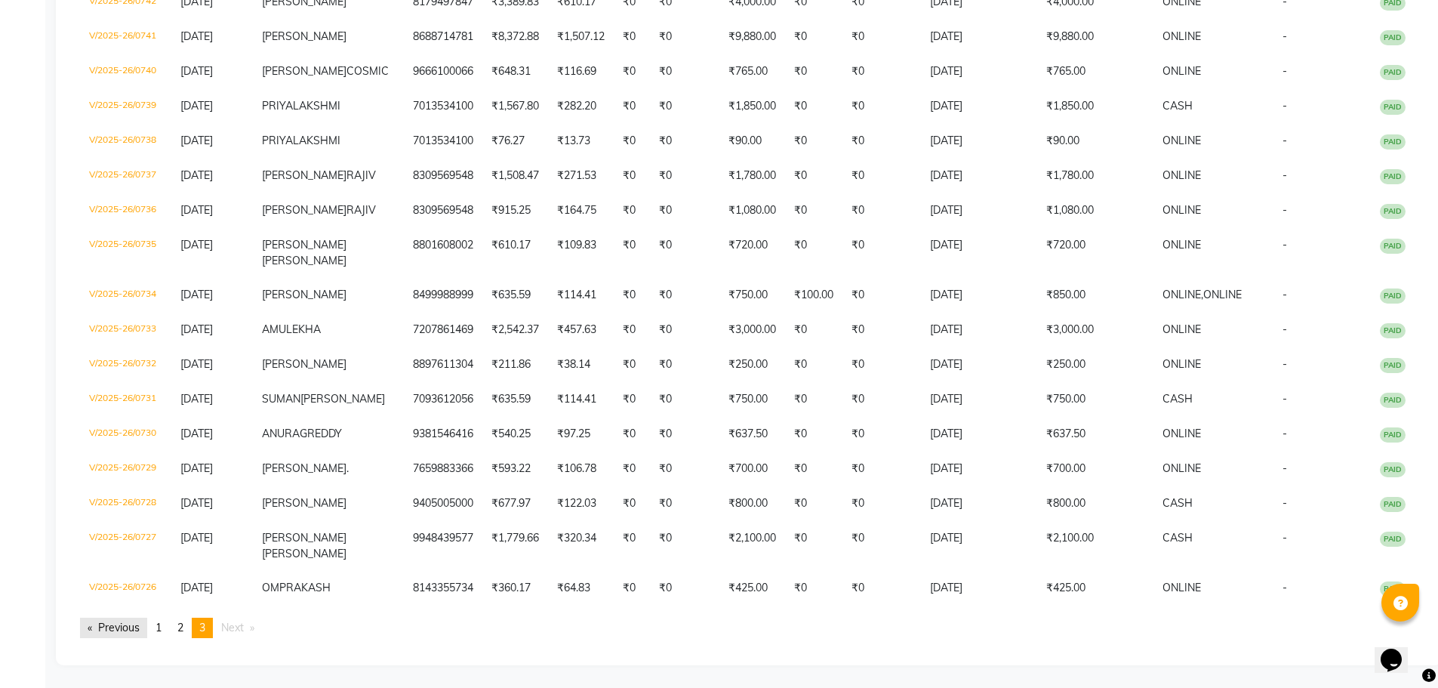
click at [119, 628] on link "Previous page" at bounding box center [113, 627] width 67 height 20
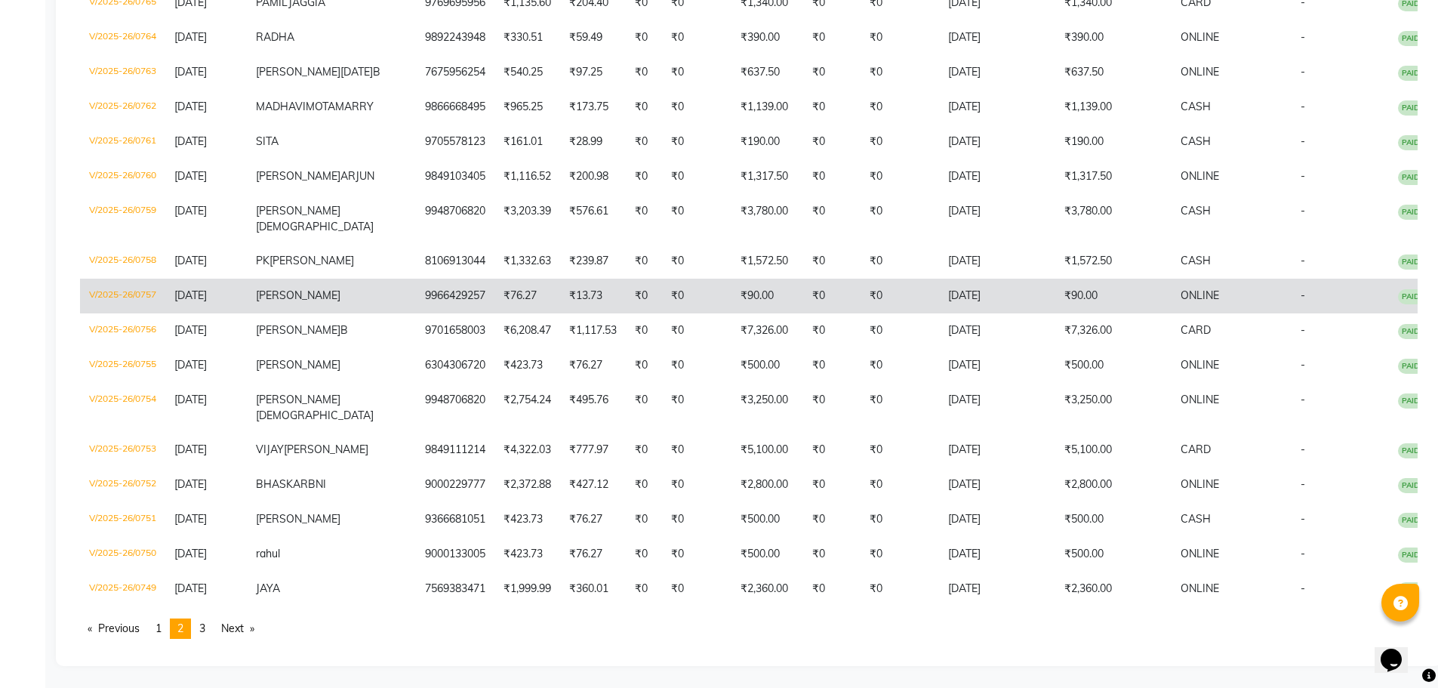
scroll to position [3274, 0]
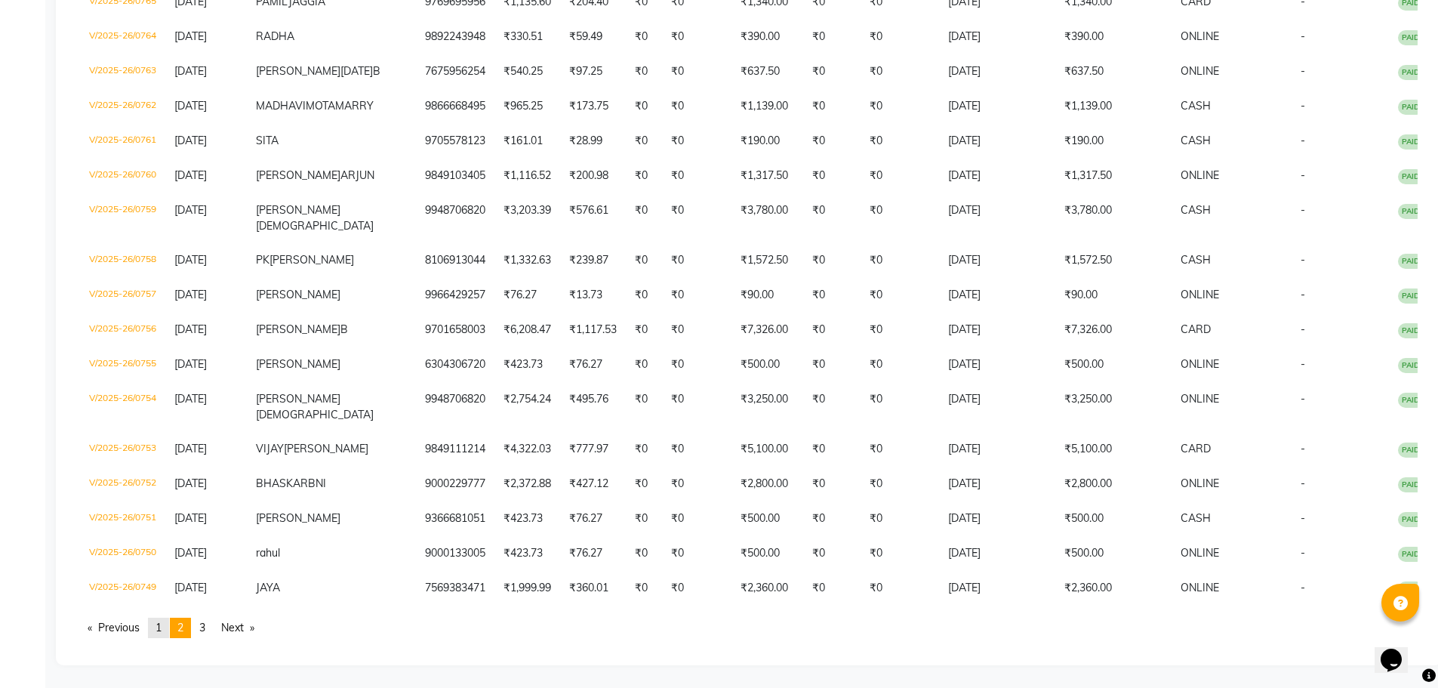
click at [162, 624] on span "1" at bounding box center [158, 627] width 6 height 14
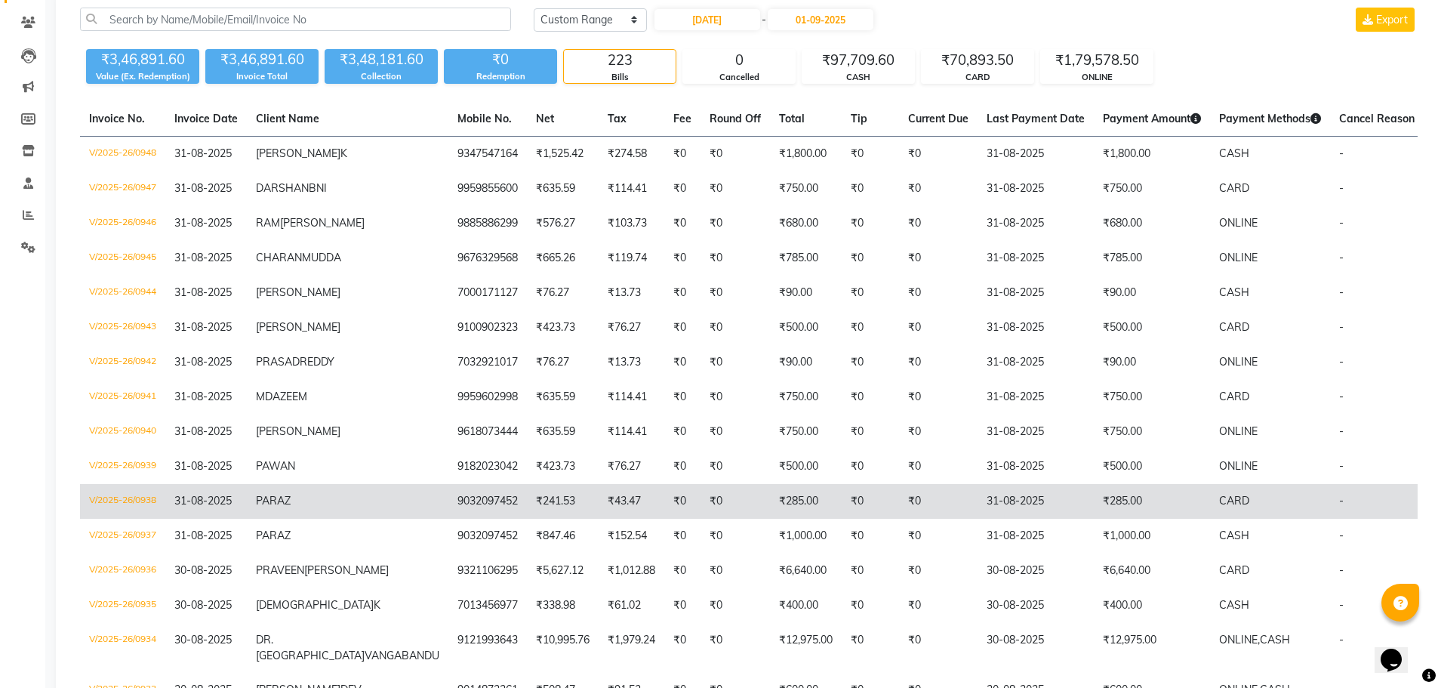
scroll to position [0, 0]
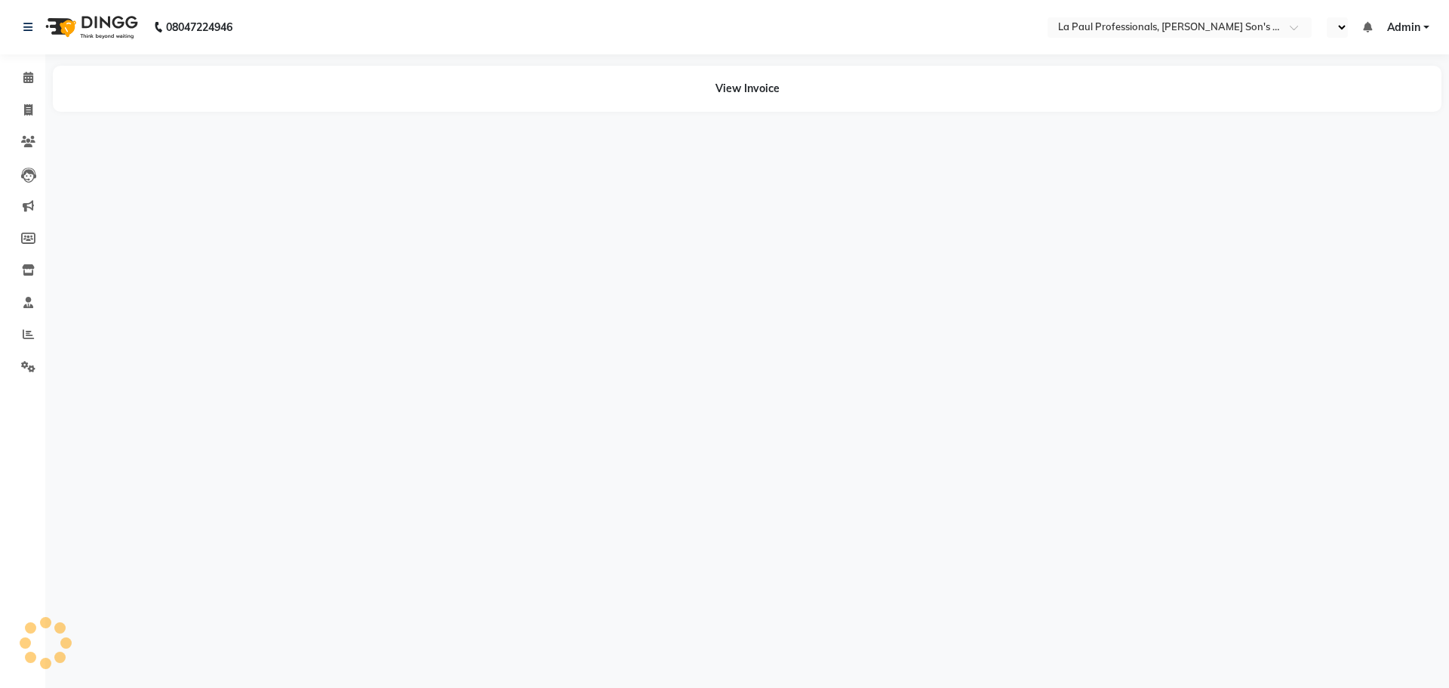
select select "en"
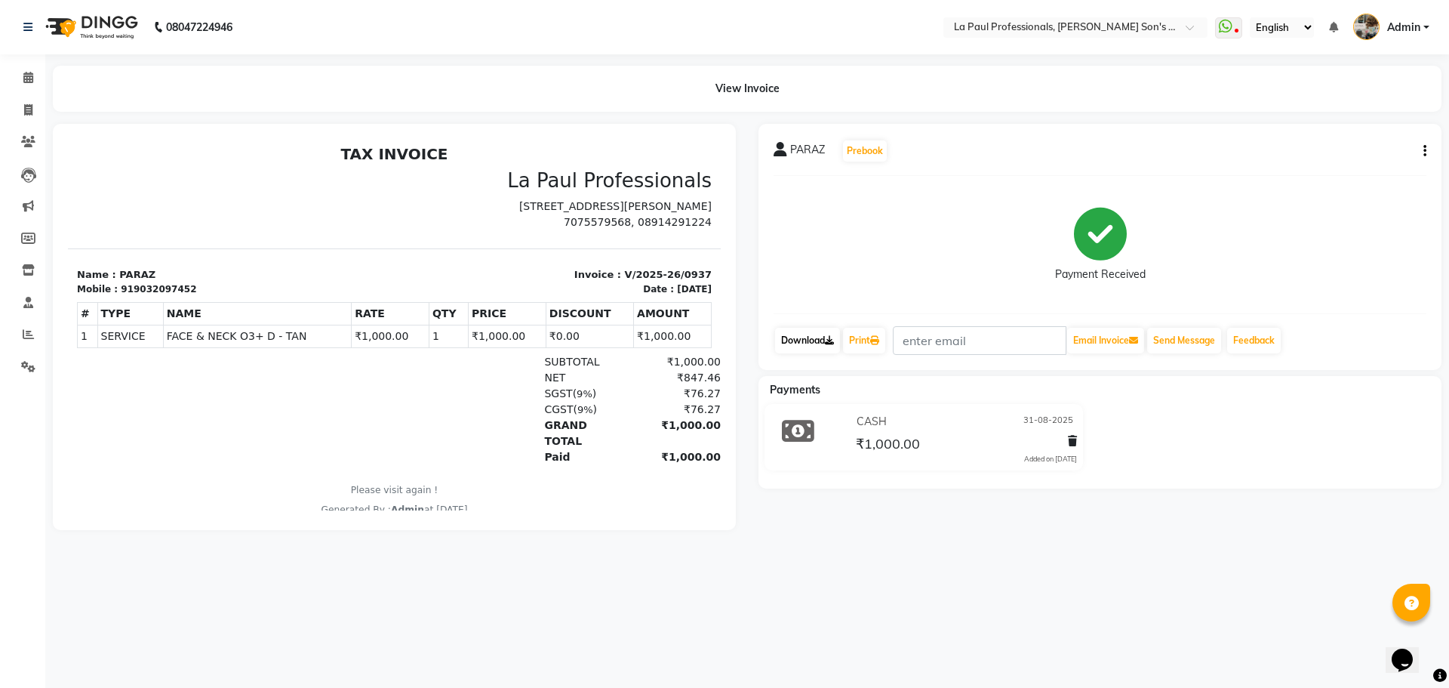
click at [824, 341] on link "Download" at bounding box center [807, 341] width 65 height 26
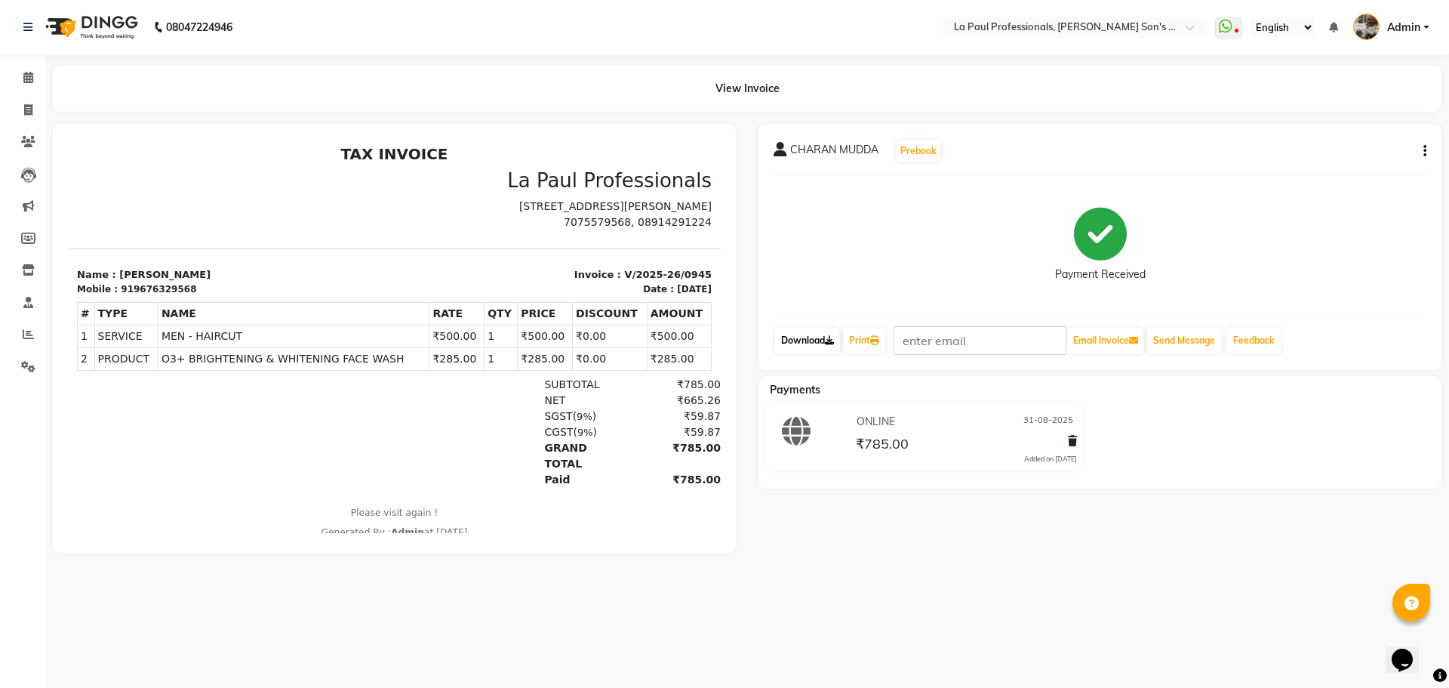
click at [831, 340] on icon at bounding box center [829, 340] width 9 height 9
click at [23, 335] on icon at bounding box center [28, 333] width 11 height 11
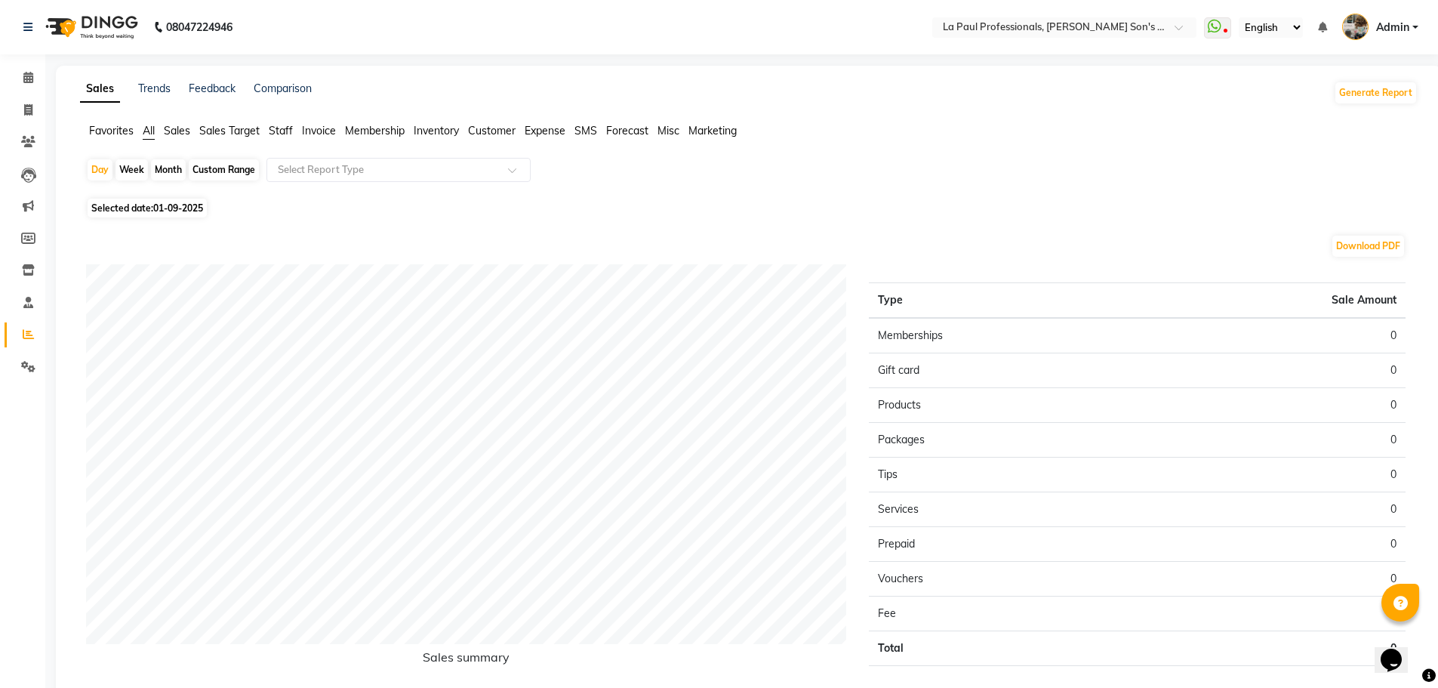
click at [171, 166] on div "Month" at bounding box center [168, 169] width 35 height 21
select select "9"
select select "2025"
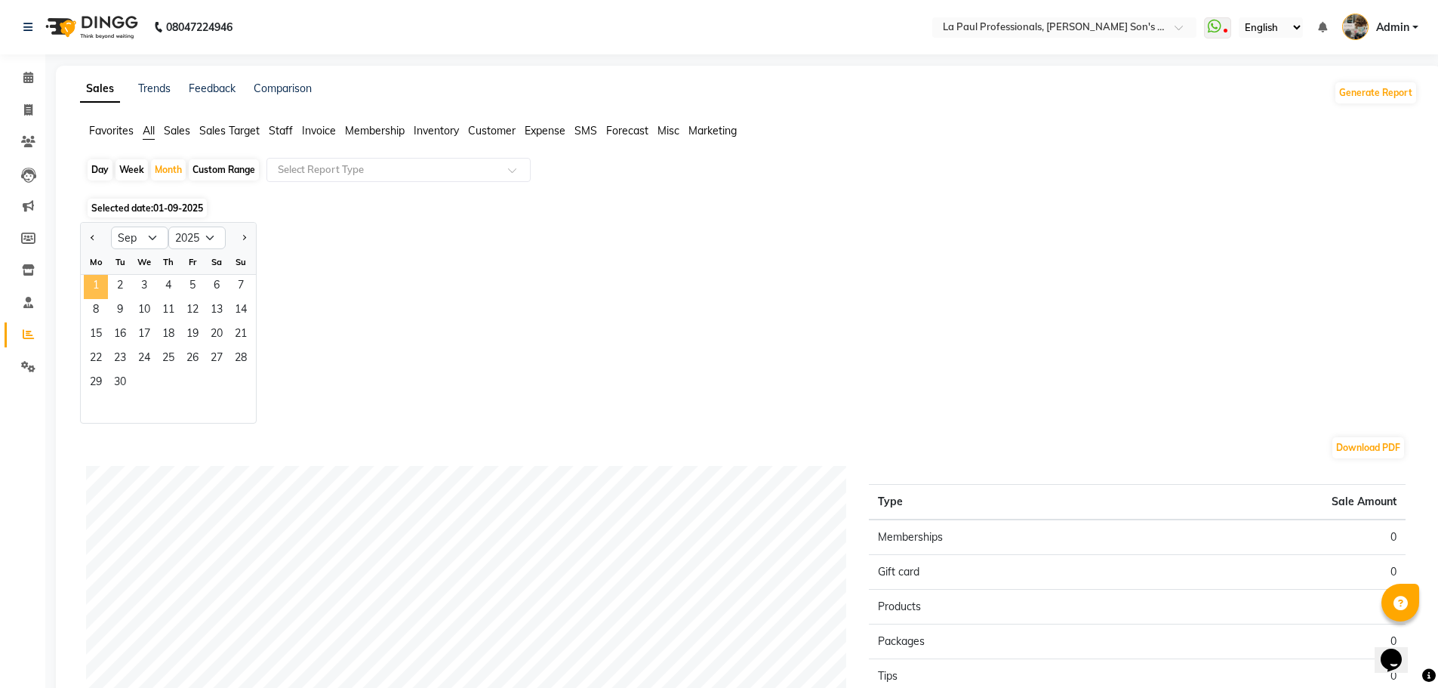
click at [101, 286] on span "1" at bounding box center [96, 287] width 24 height 24
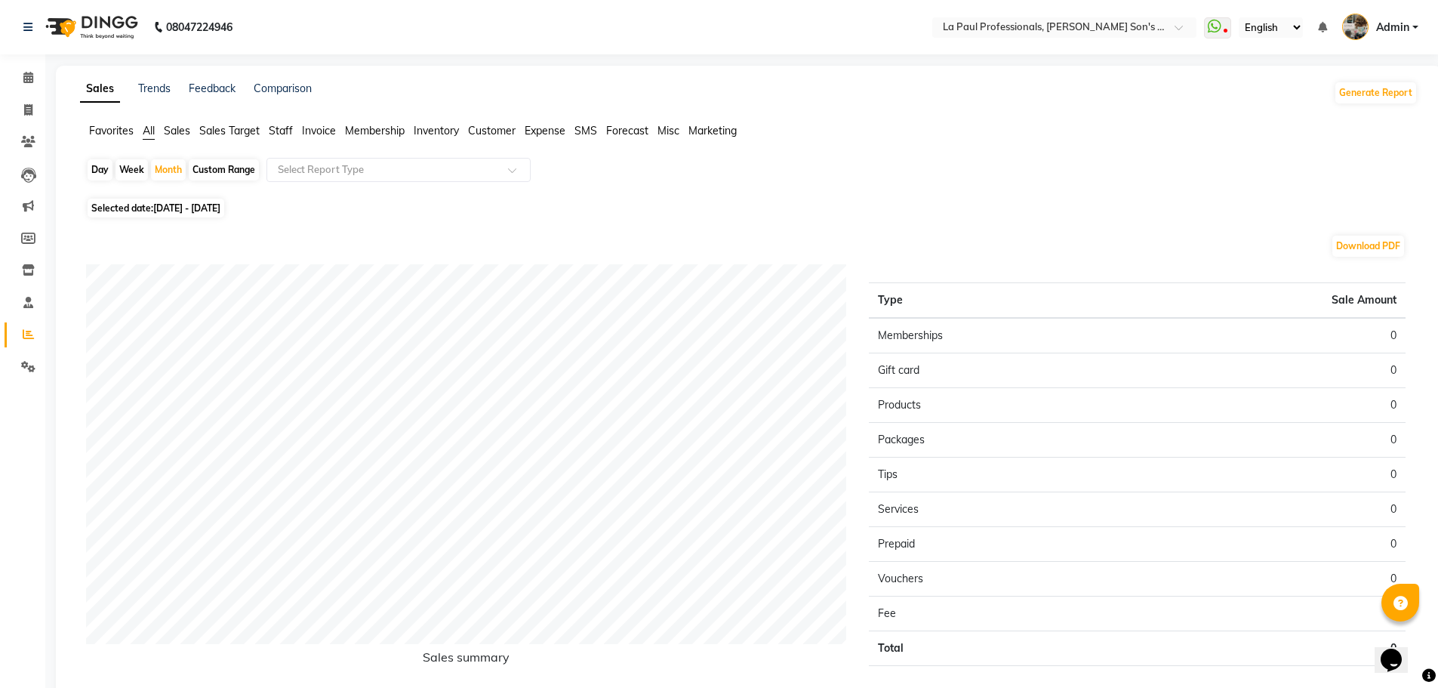
click at [190, 210] on span "01-09-2025 - 30-09-2025" at bounding box center [186, 207] width 67 height 11
select select "9"
select select "2025"
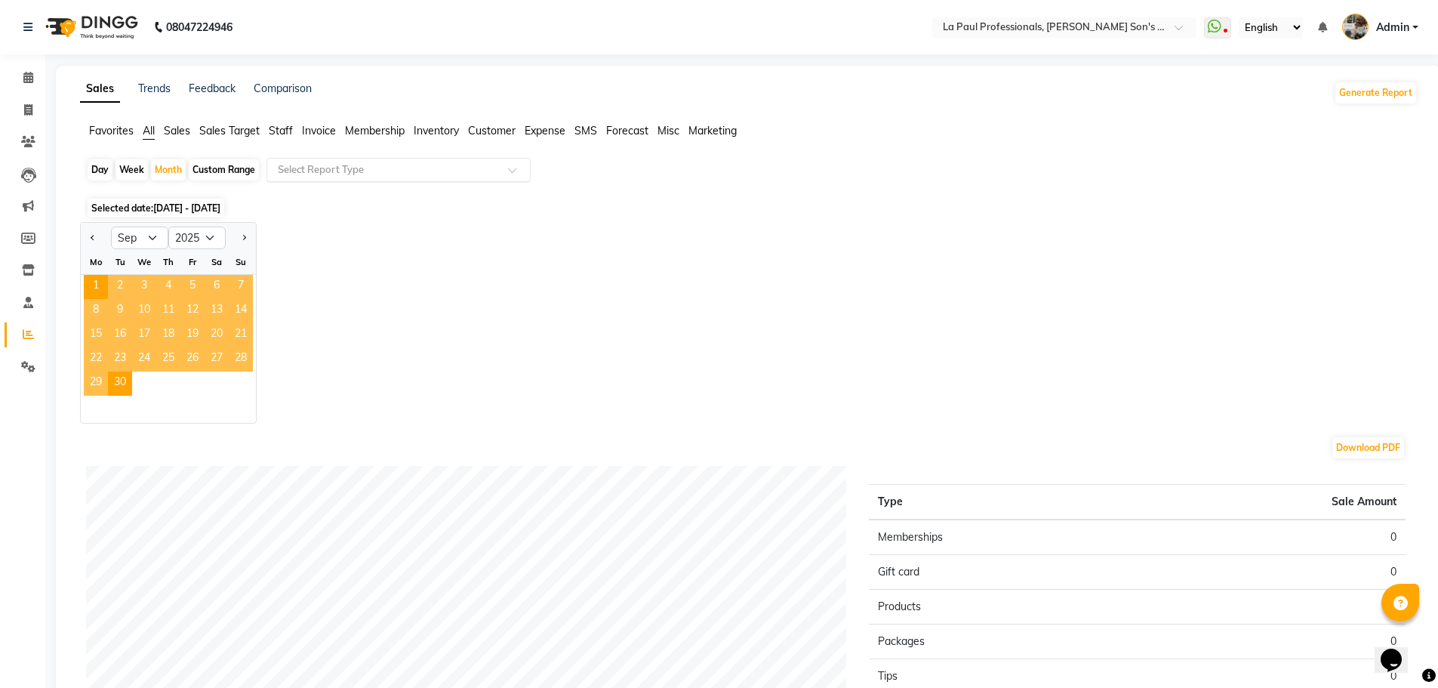
click at [420, 170] on input "text" at bounding box center [383, 169] width 217 height 15
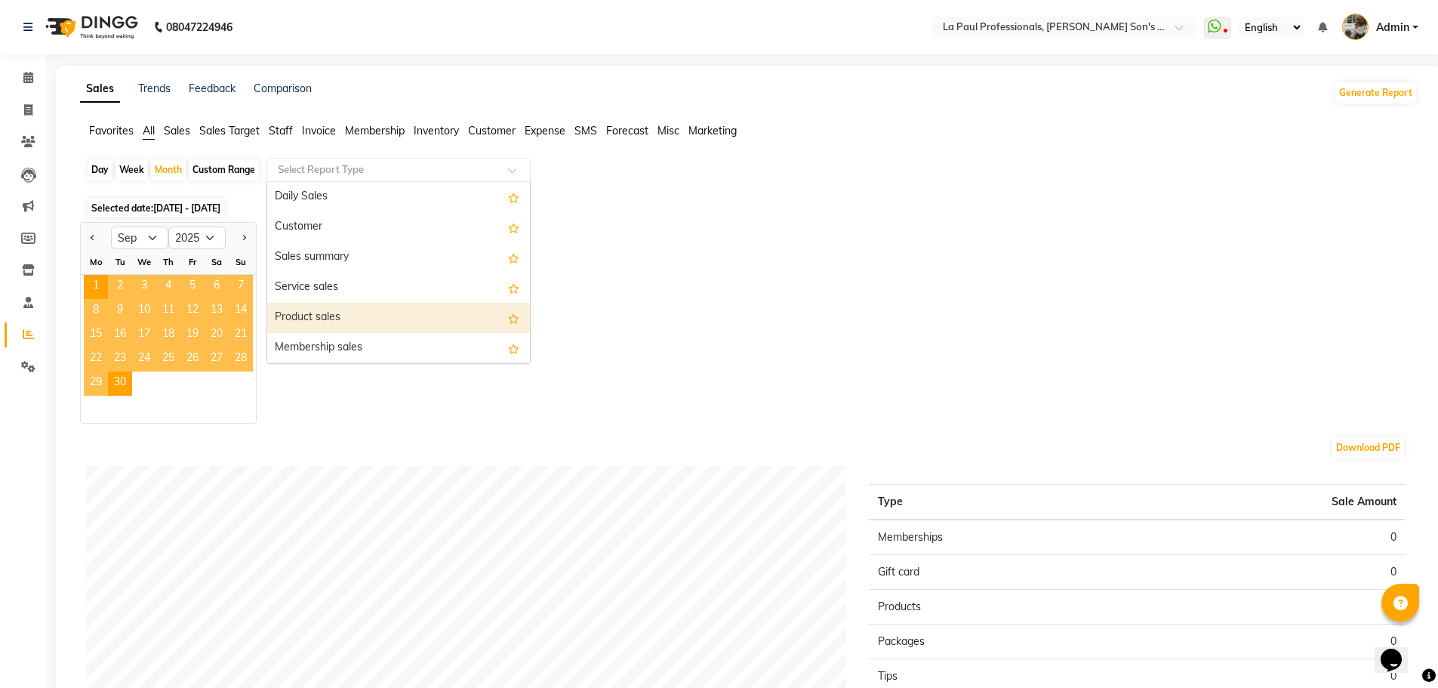
click at [391, 313] on div "Product sales" at bounding box center [398, 318] width 263 height 30
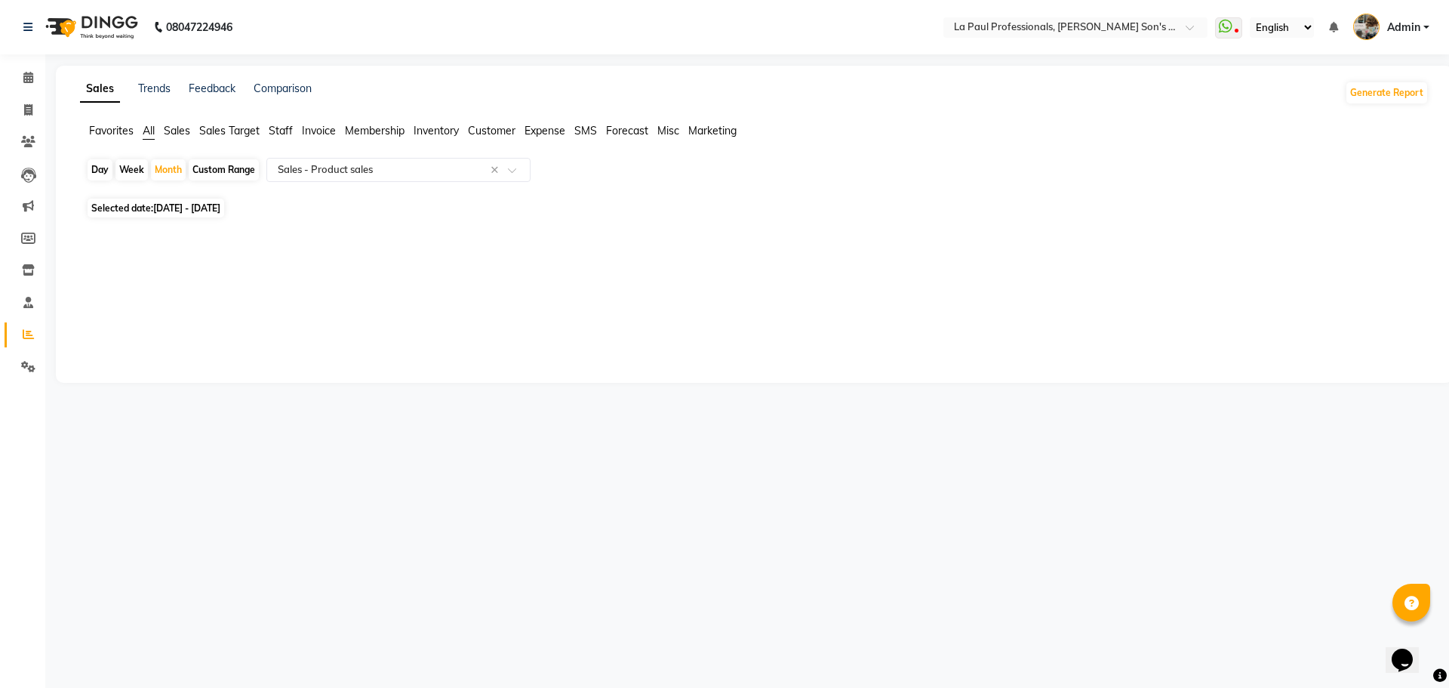
click at [176, 202] on span "Selected date: 01-09-2025 - 30-09-2025" at bounding box center [156, 208] width 137 height 19
select select "9"
select select "2025"
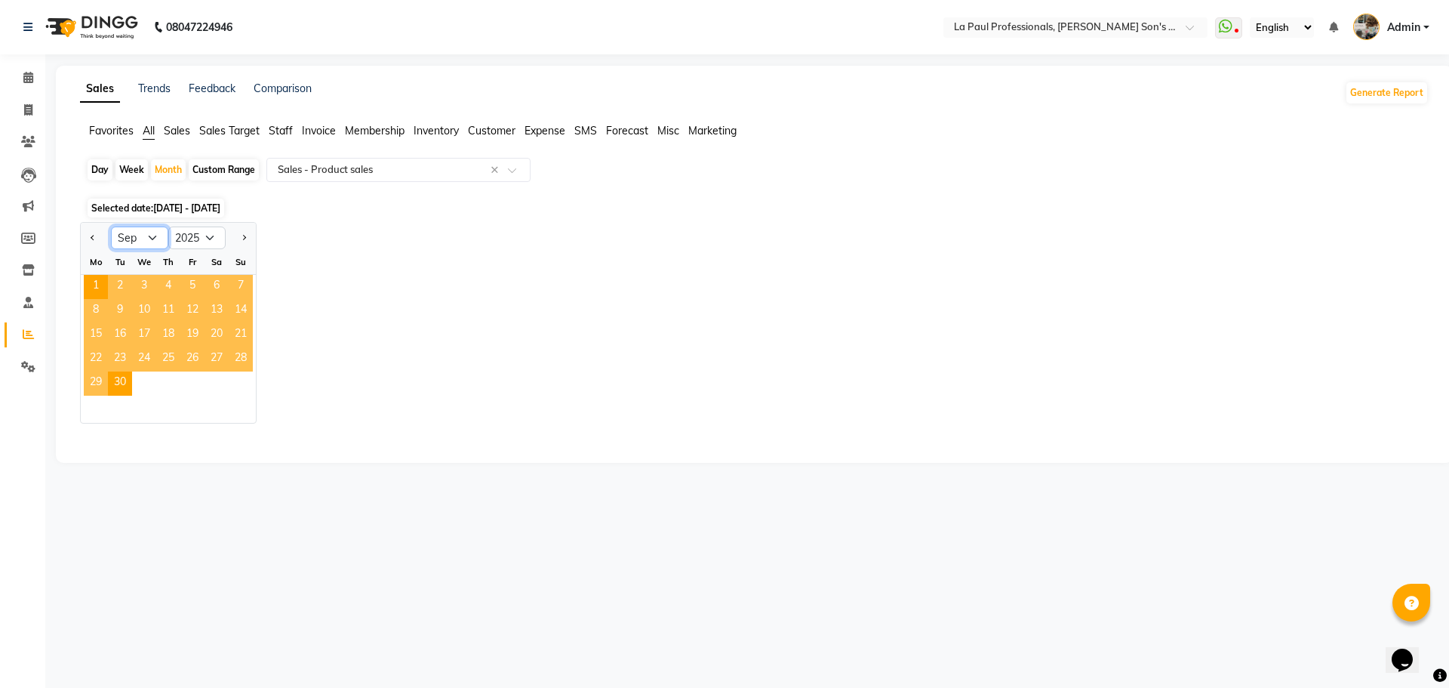
click at [152, 238] on select "Jan Feb Mar Apr May Jun Jul Aug Sep Oct Nov Dec" at bounding box center [139, 237] width 57 height 23
select select "8"
click at [111, 226] on select "Jan Feb Mar Apr May Jun Jul Aug Sep Oct Nov Dec" at bounding box center [139, 237] width 57 height 23
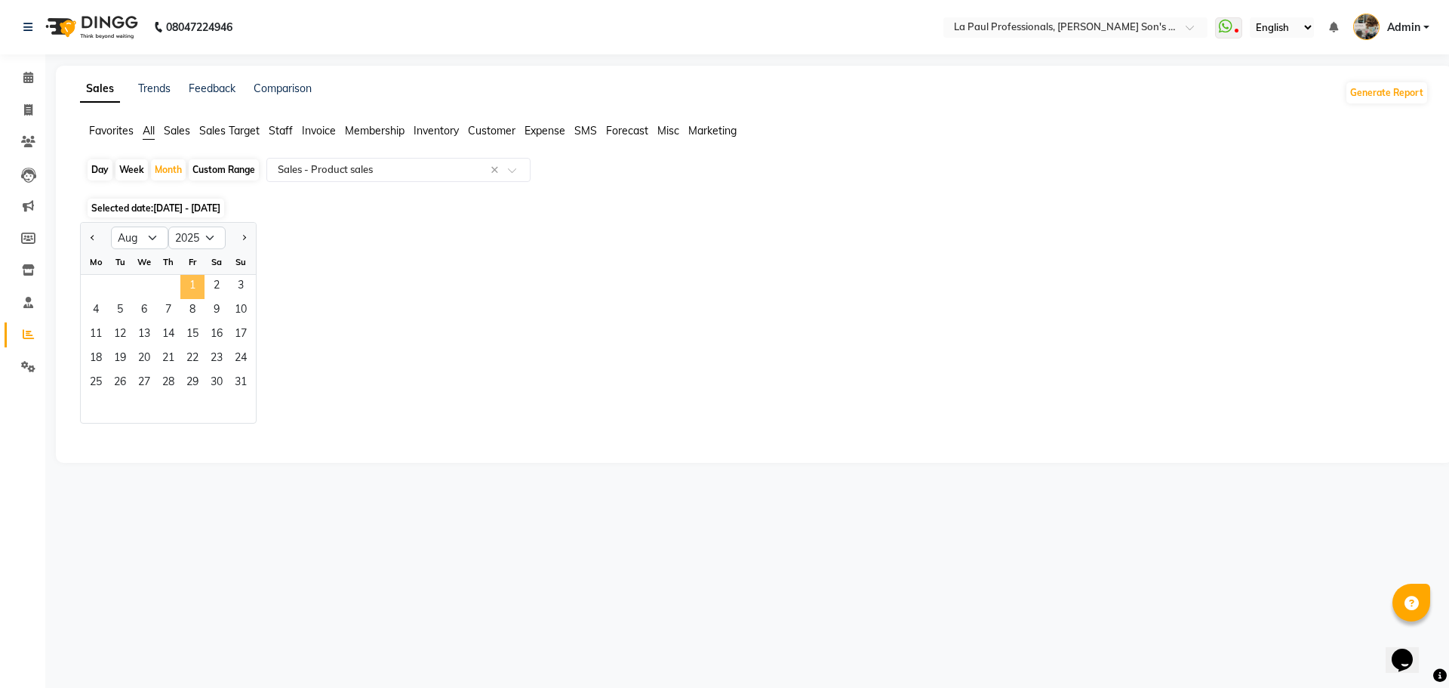
click at [197, 291] on span "1" at bounding box center [192, 287] width 24 height 24
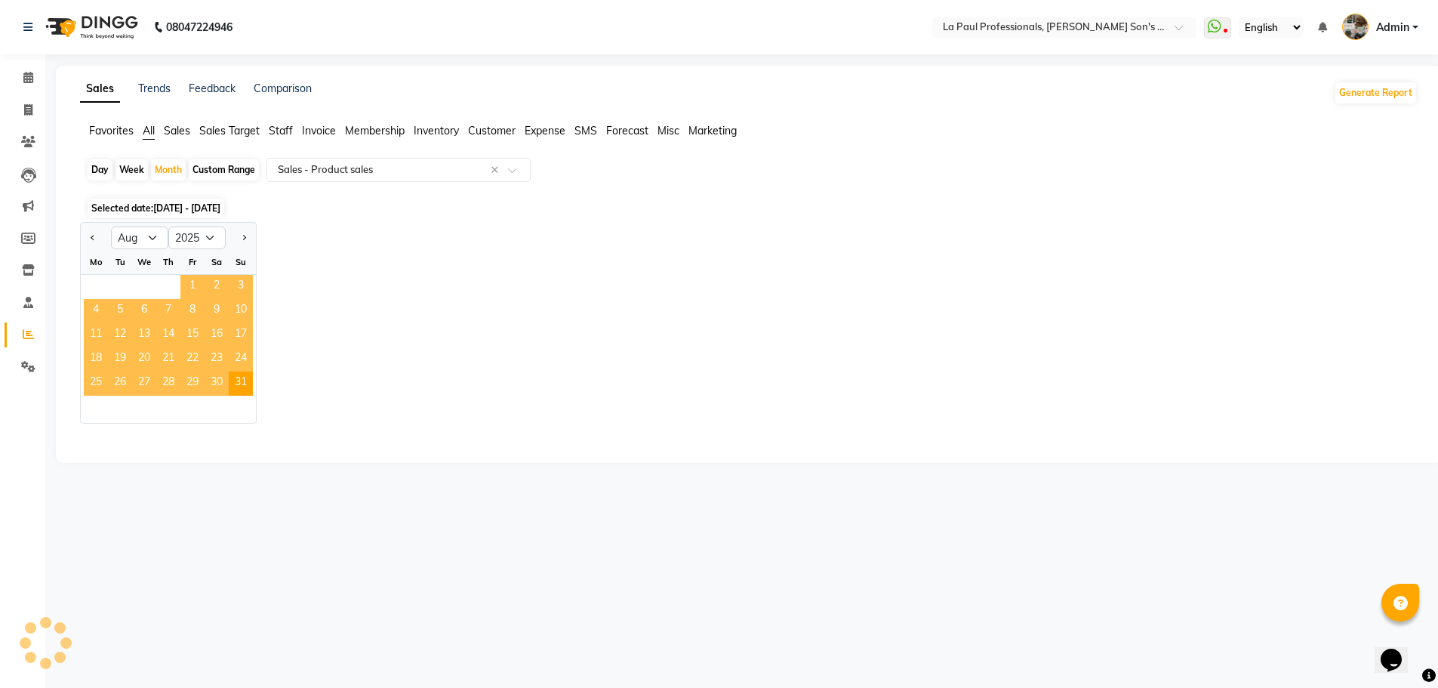
select select "full_report"
select select "csv"
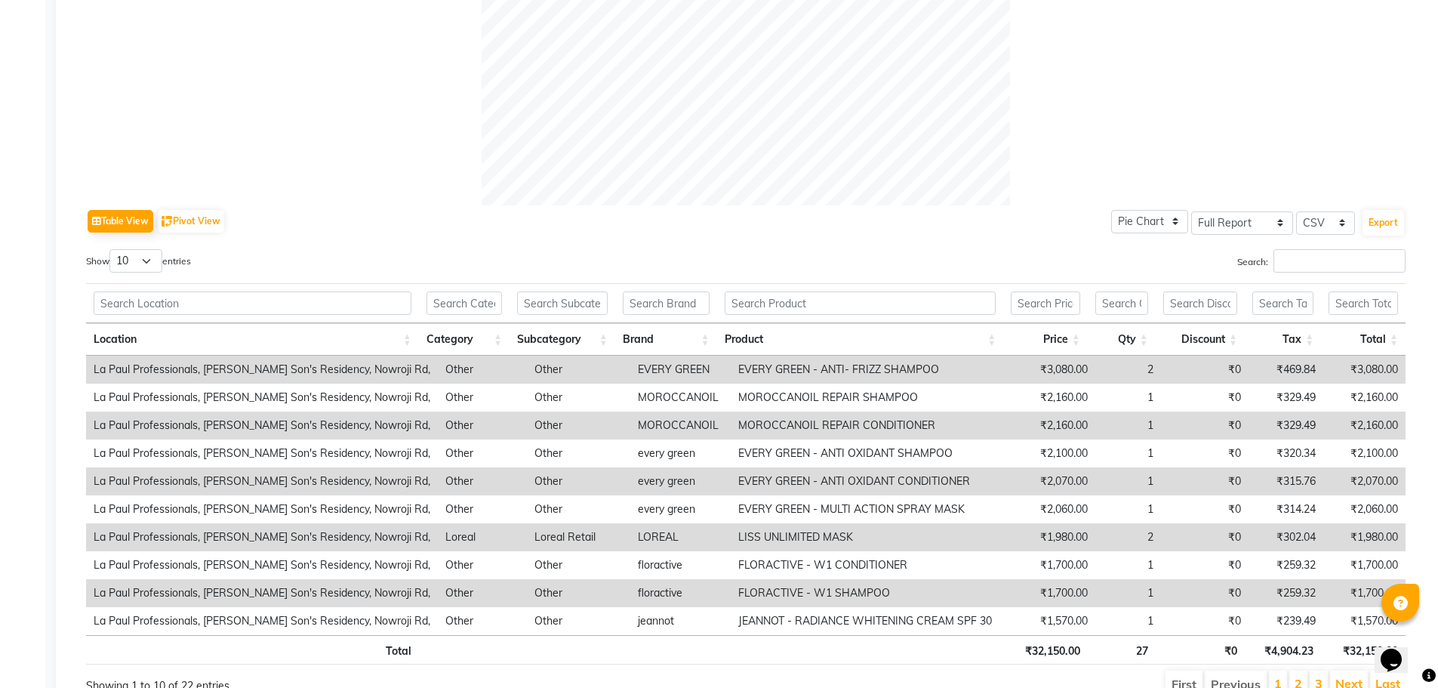
scroll to position [648, 0]
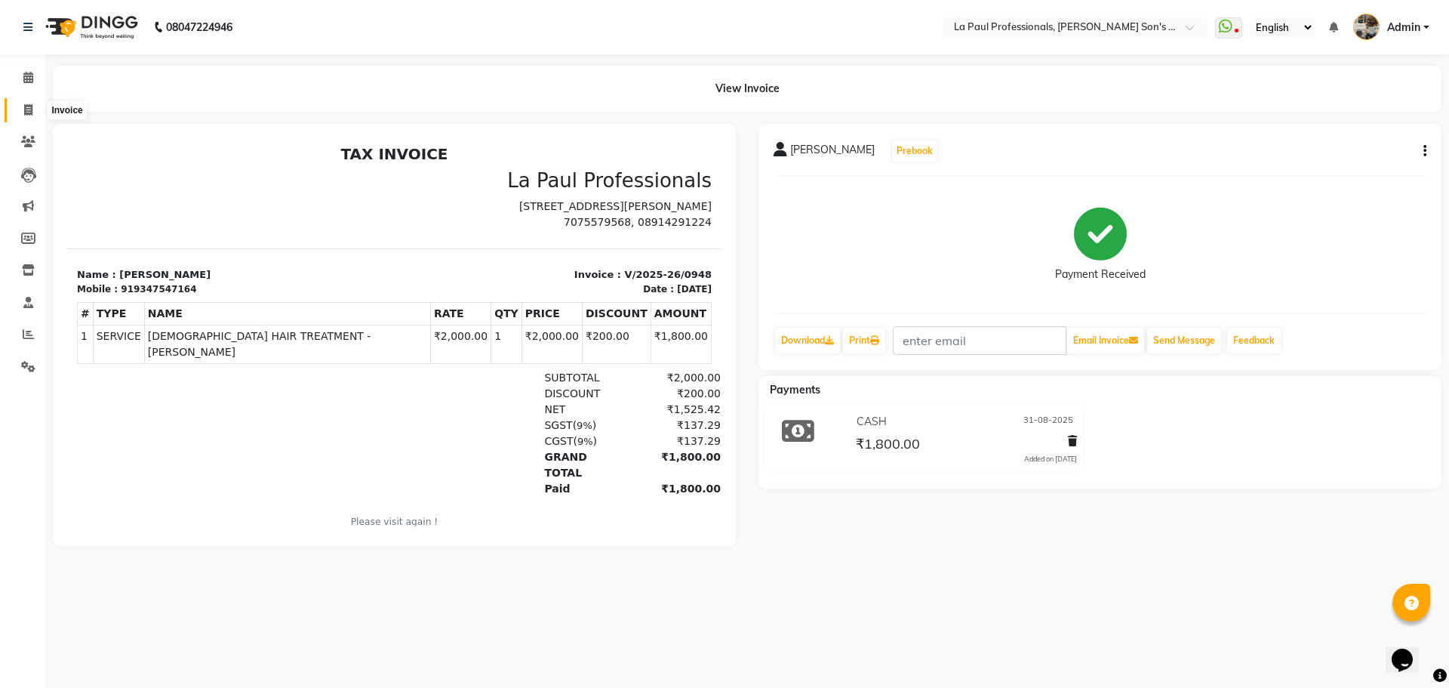
click at [30, 106] on icon at bounding box center [28, 109] width 8 height 11
select select "6271"
select select "service"
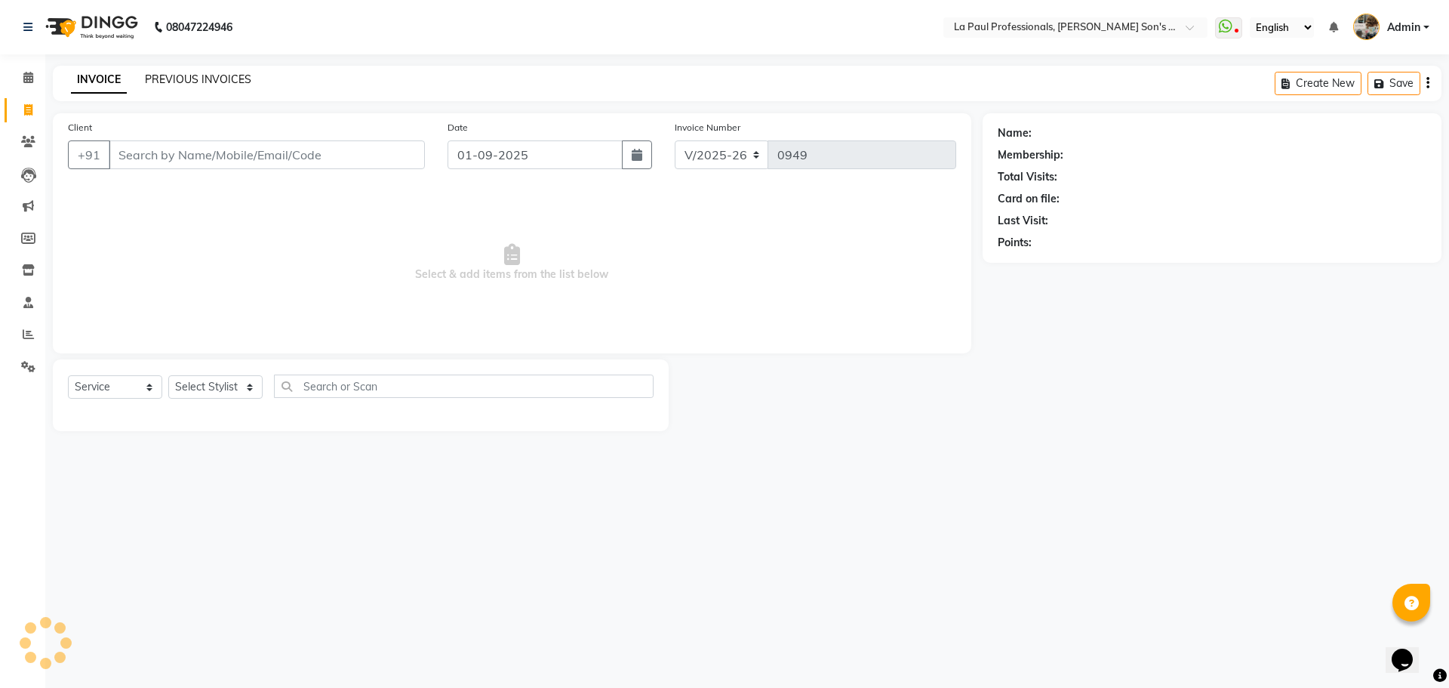
click at [172, 81] on link "PREVIOUS INVOICES" at bounding box center [198, 79] width 106 height 14
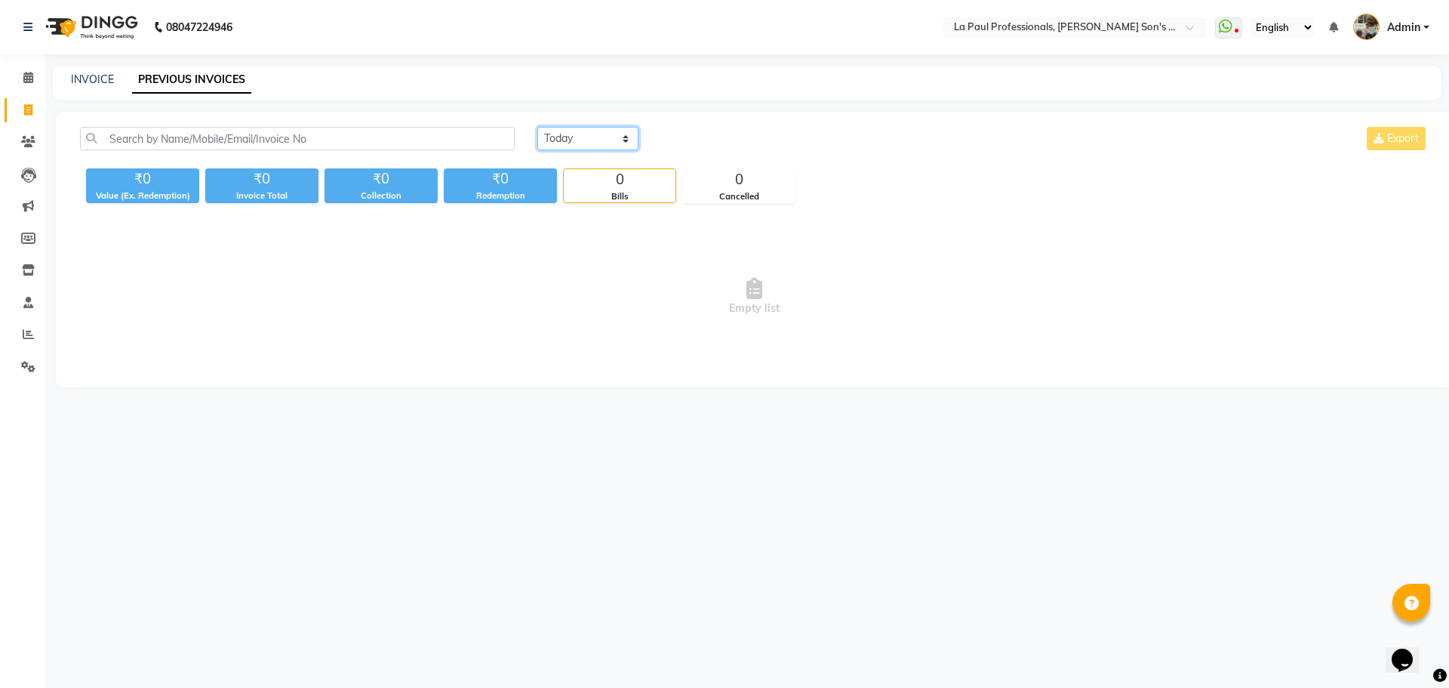
click at [590, 129] on select "[DATE] [DATE] Custom Range" at bounding box center [587, 138] width 101 height 23
select select "[DATE]"
click at [537, 127] on select "[DATE] [DATE] Custom Range" at bounding box center [587, 138] width 101 height 23
